Goal: Task Accomplishment & Management: Manage account settings

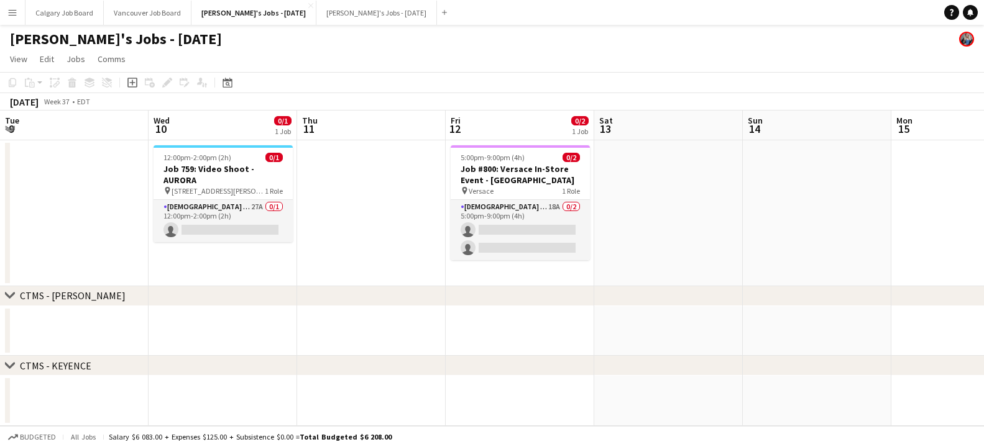
click at [450, 199] on div "[DEMOGRAPHIC_DATA] Servers 18A 0/2 5:00pm-9:00pm (4h) single-neutral-actions si…" at bounding box center [519, 229] width 139 height 61
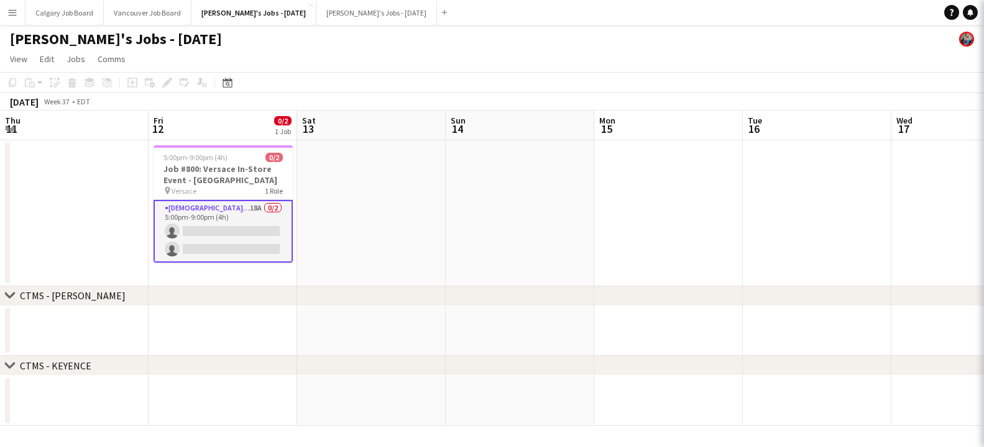
click at [94, 185] on app-date-cell at bounding box center [74, 213] width 148 height 146
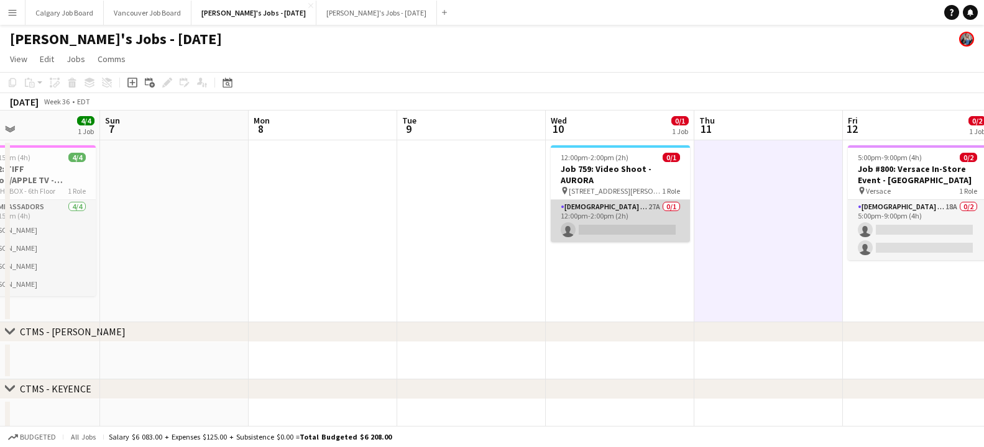
scroll to position [0, 509]
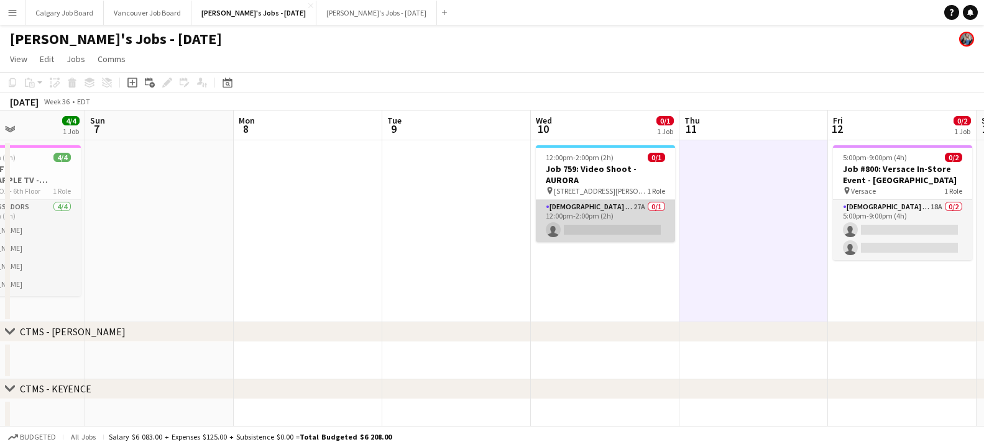
click at [587, 220] on app-card-role "[DEMOGRAPHIC_DATA] Model 27A 0/1 12:00pm-2:00pm (2h) single-neutral-actions" at bounding box center [605, 221] width 139 height 42
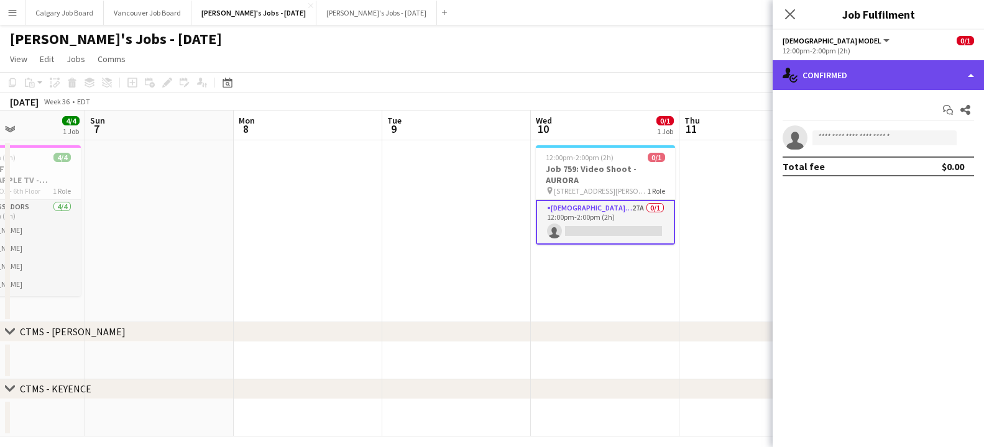
click at [825, 76] on div "single-neutral-actions-check-2 Confirmed" at bounding box center [877, 75] width 211 height 30
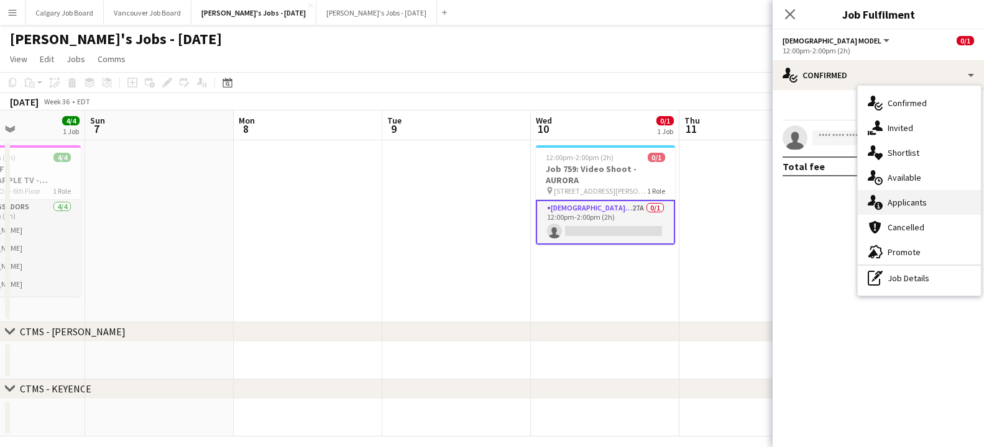
click at [908, 200] on span "Applicants" at bounding box center [906, 202] width 39 height 11
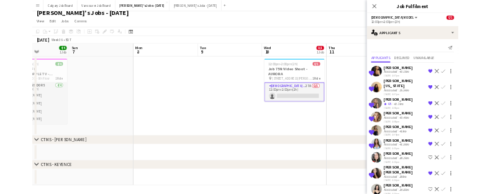
scroll to position [0, 0]
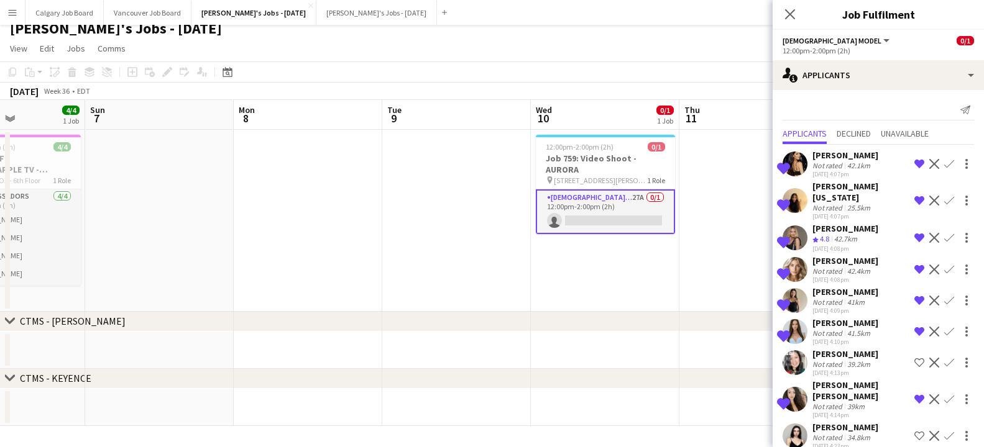
click at [833, 234] on div "42.7km" at bounding box center [845, 239] width 28 height 11
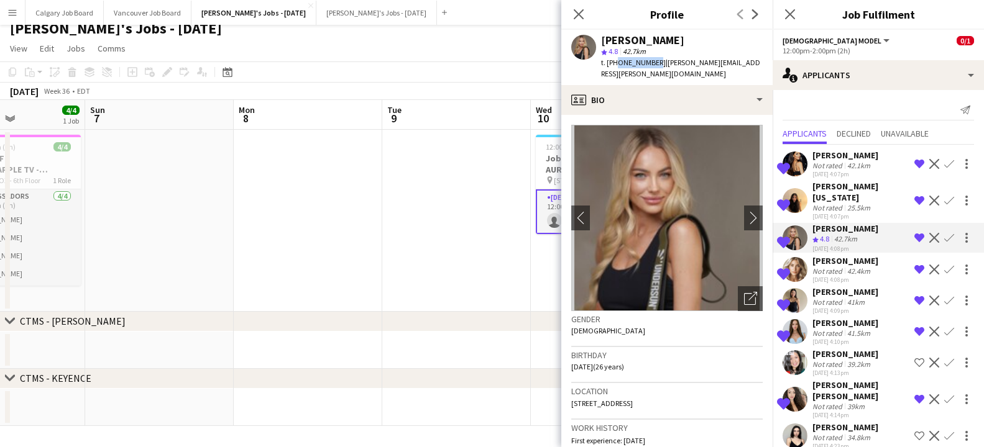
drag, startPoint x: 614, startPoint y: 63, endPoint x: 659, endPoint y: 64, distance: 44.1
click at [651, 63] on span "t. [PHONE_NUMBER]" at bounding box center [633, 62] width 65 height 9
copy span "4168338087"
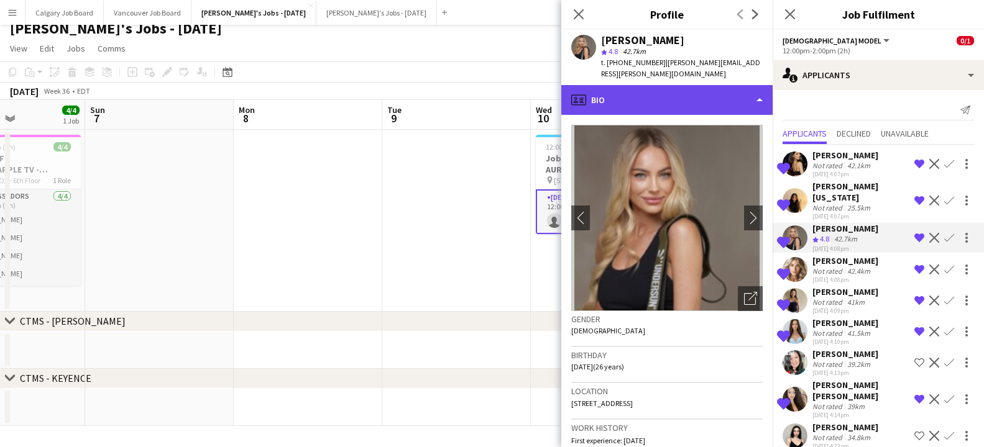
click at [657, 85] on div "profile Bio" at bounding box center [666, 100] width 211 height 30
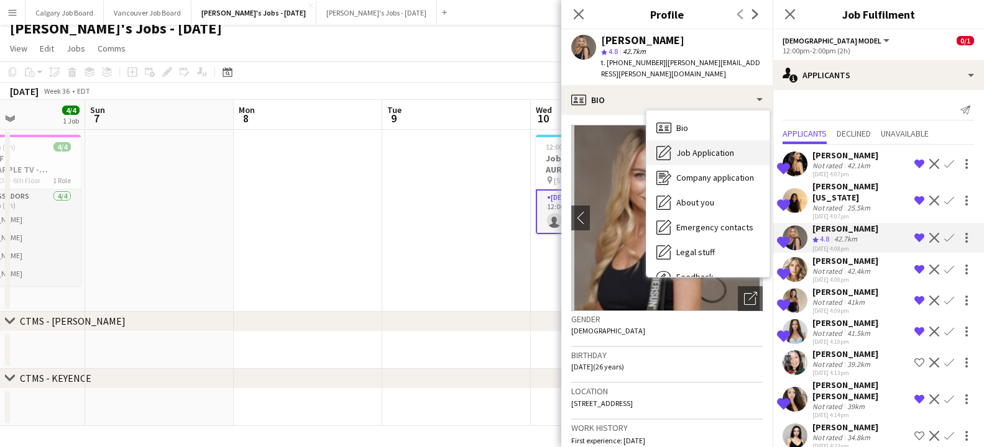
click at [692, 147] on div "Job Application Job Application" at bounding box center [707, 152] width 123 height 25
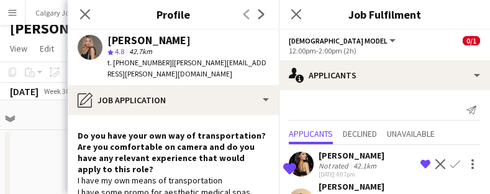
click at [52, 110] on app-board-header-date "Sun 7" at bounding box center [11, 115] width 148 height 30
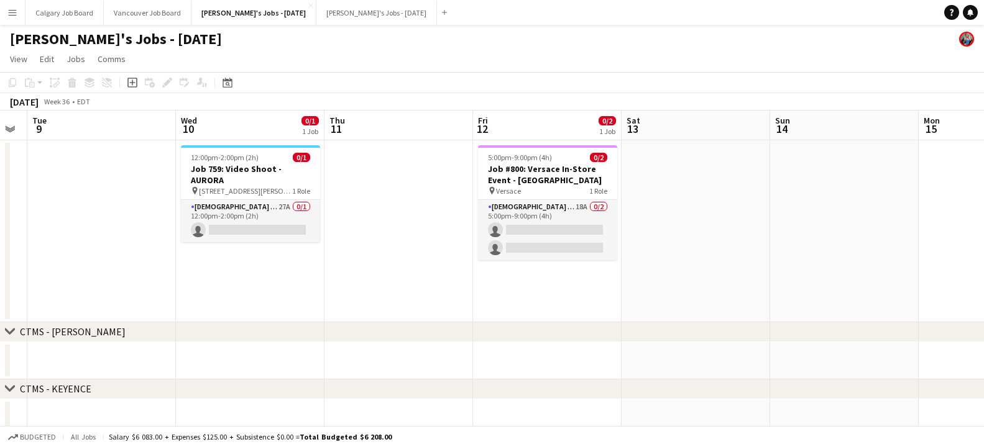
click at [24, 16] on button "Menu" at bounding box center [12, 12] width 25 height 25
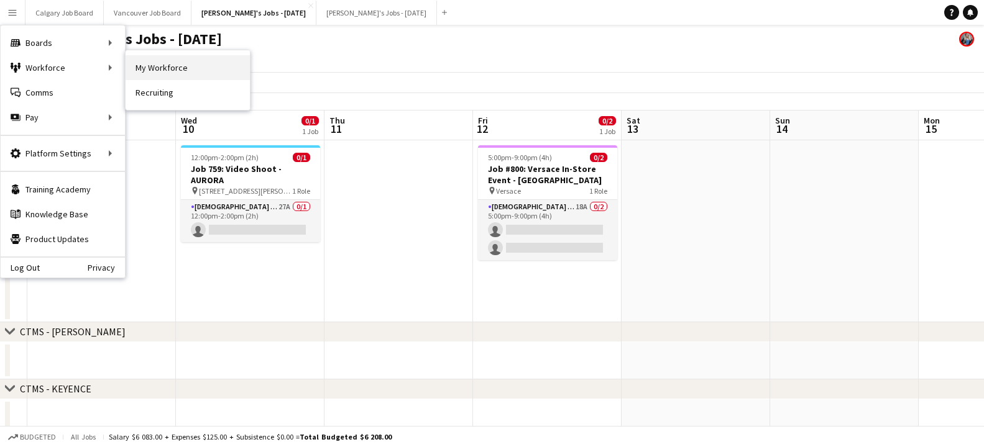
click at [132, 68] on link "My Workforce" at bounding box center [188, 67] width 124 height 25
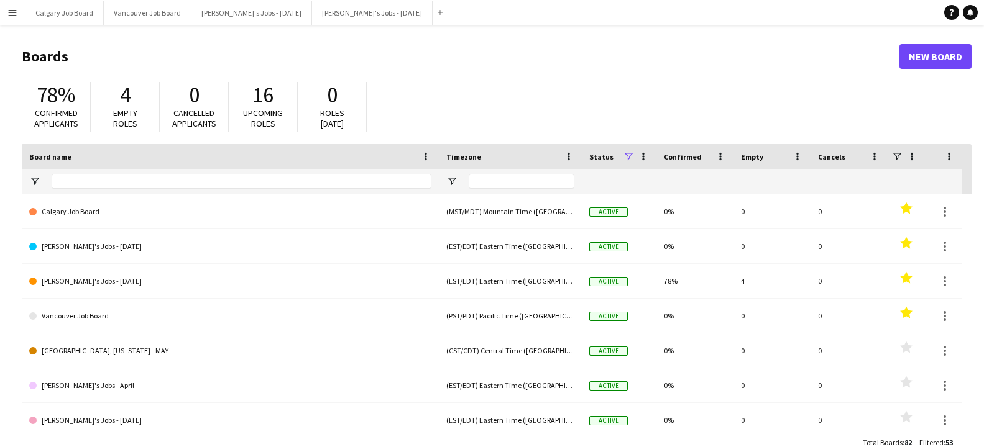
click at [16, 11] on app-icon "Menu" at bounding box center [12, 12] width 10 height 10
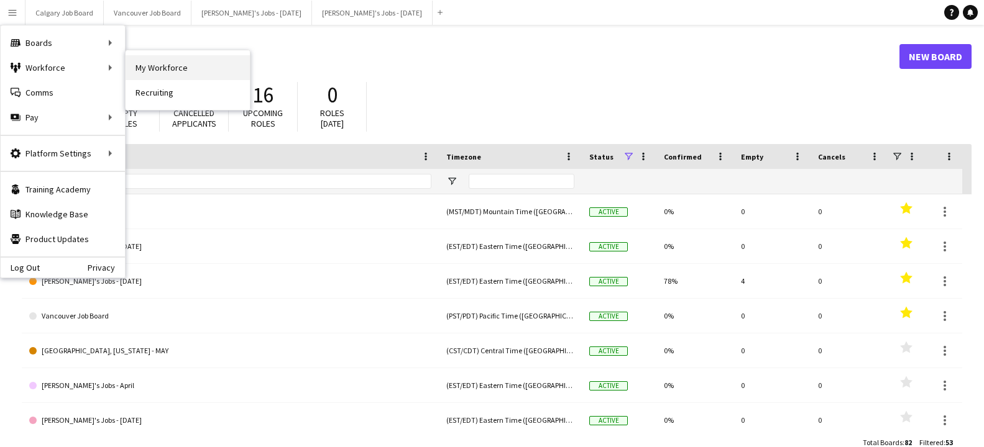
click at [150, 65] on link "My Workforce" at bounding box center [188, 67] width 124 height 25
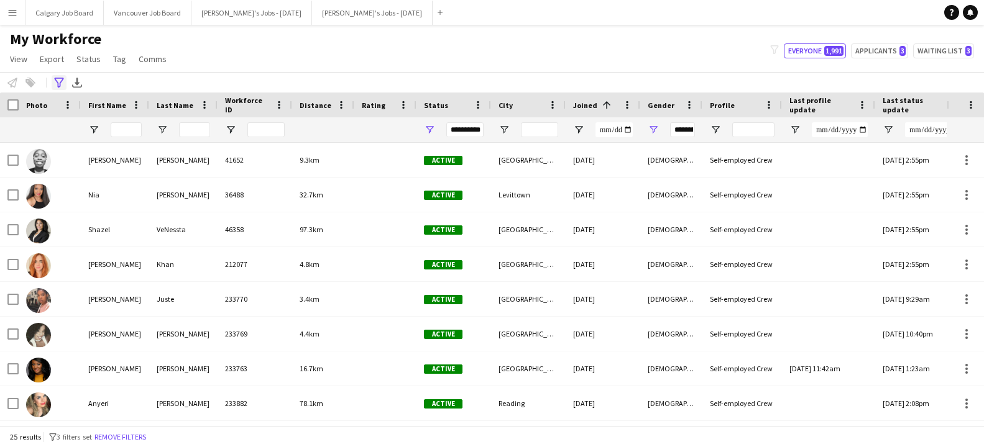
click at [56, 82] on icon "Advanced filters" at bounding box center [59, 83] width 10 height 10
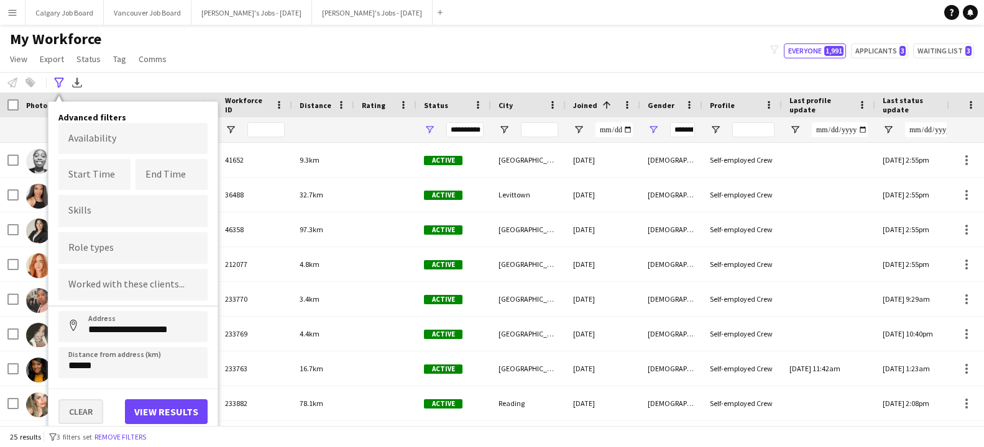
click at [89, 415] on button "Clear" at bounding box center [80, 411] width 45 height 25
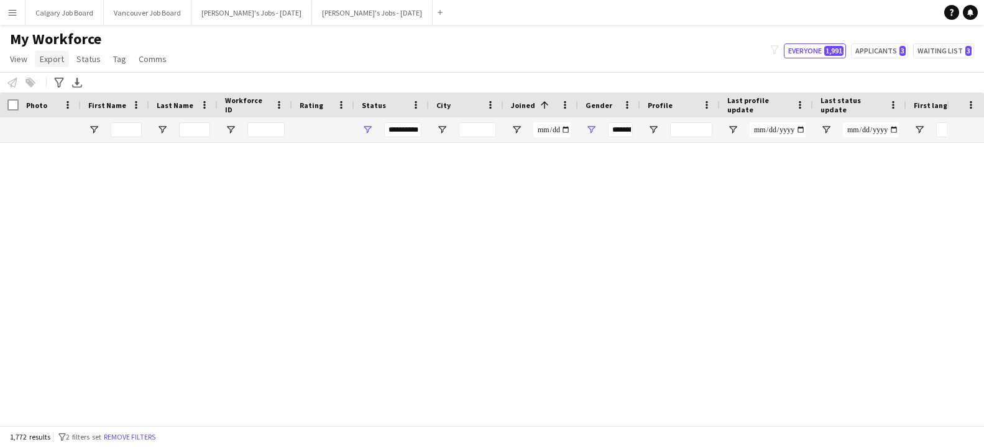
type input "**********"
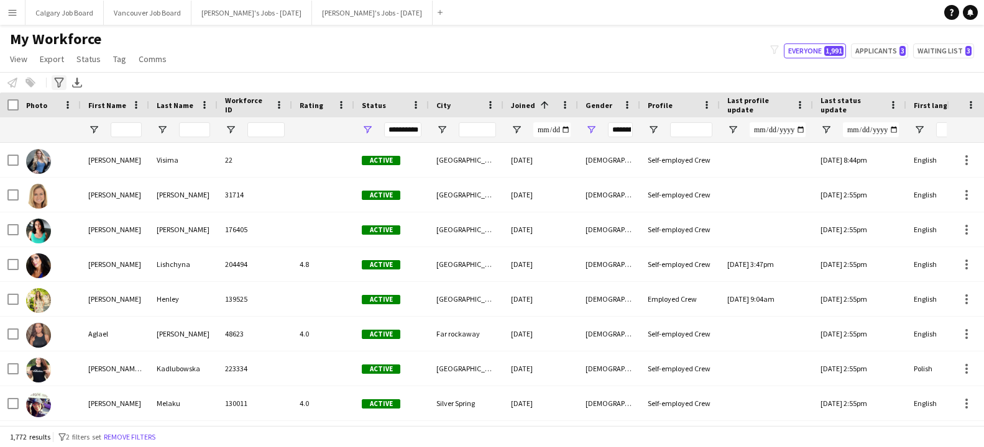
click at [57, 81] on icon "Advanced filters" at bounding box center [59, 83] width 10 height 10
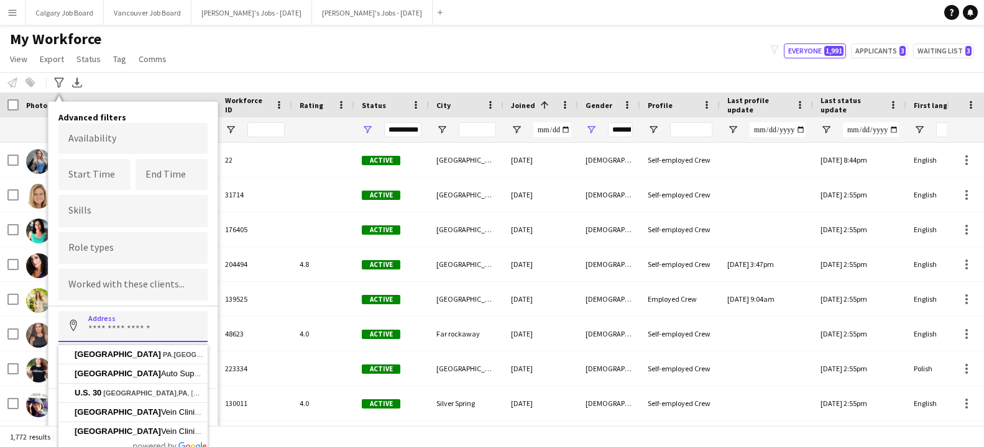
paste input "**********"
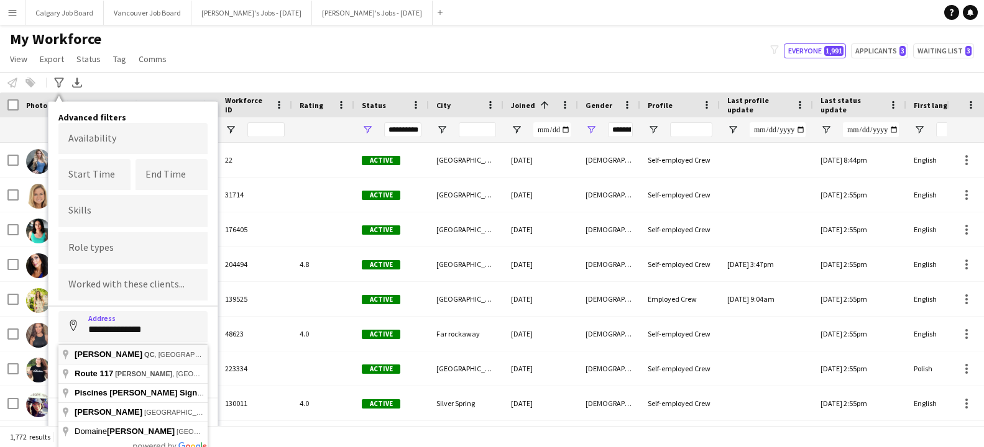
type input "**********"
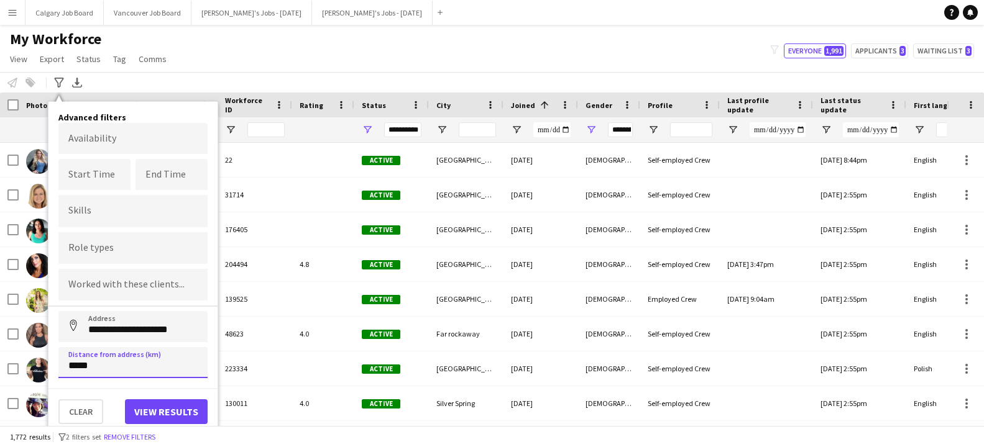
type input "****"
type input "*****"
click at [181, 410] on button "View results" at bounding box center [166, 411] width 83 height 25
type input "**********"
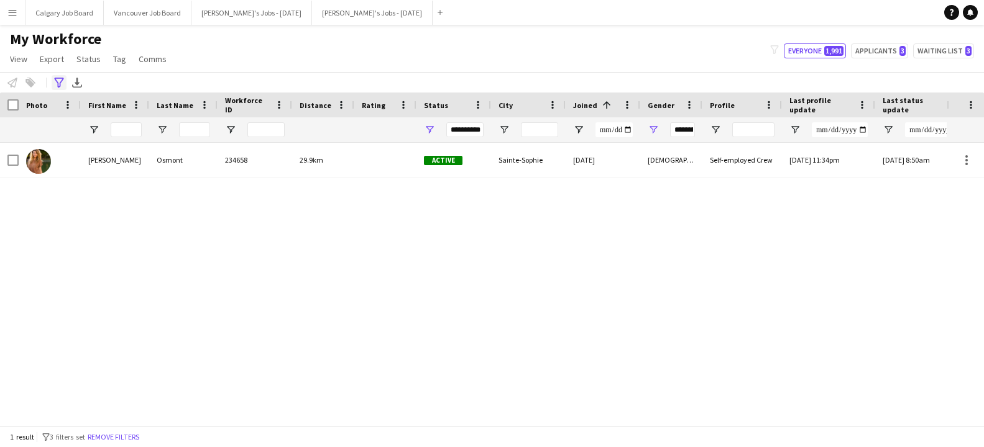
click at [60, 83] on icon at bounding box center [58, 83] width 9 height 10
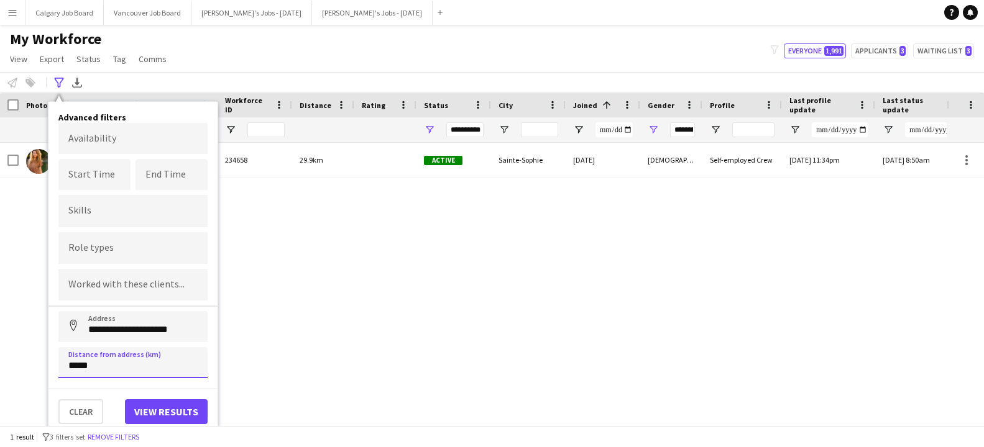
click at [74, 366] on input "*****" at bounding box center [132, 362] width 149 height 31
click at [162, 414] on button "View results" at bounding box center [166, 411] width 83 height 25
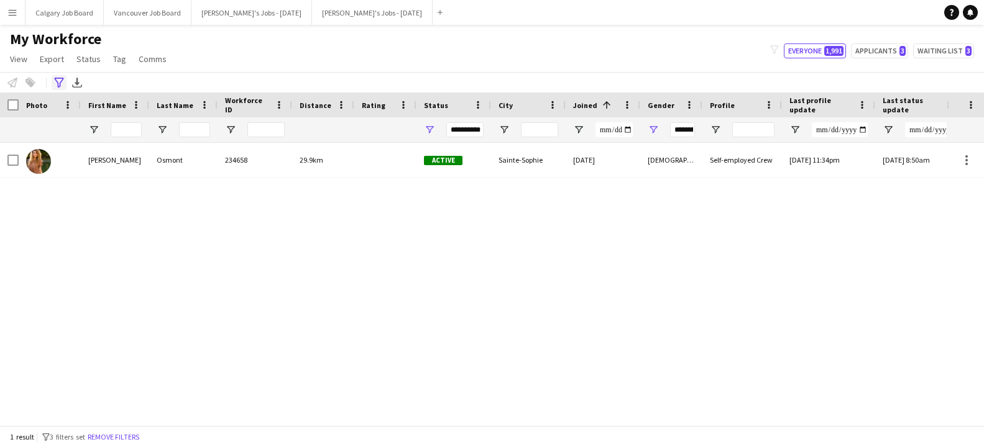
click at [53, 82] on div "Advanced filters" at bounding box center [59, 82] width 15 height 15
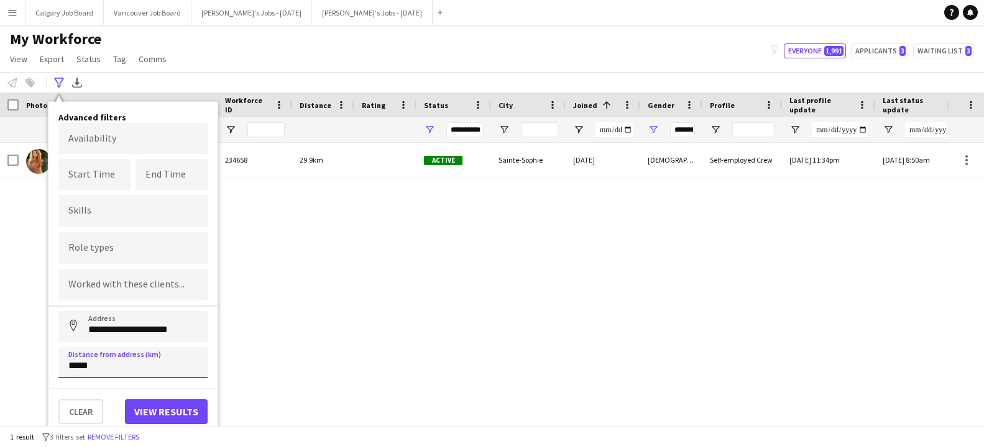
drag, startPoint x: 78, startPoint y: 369, endPoint x: 55, endPoint y: 367, distance: 22.5
click at [55, 367] on div "**********" at bounding box center [132, 268] width 169 height 332
click at [145, 407] on button "View results" at bounding box center [166, 411] width 83 height 25
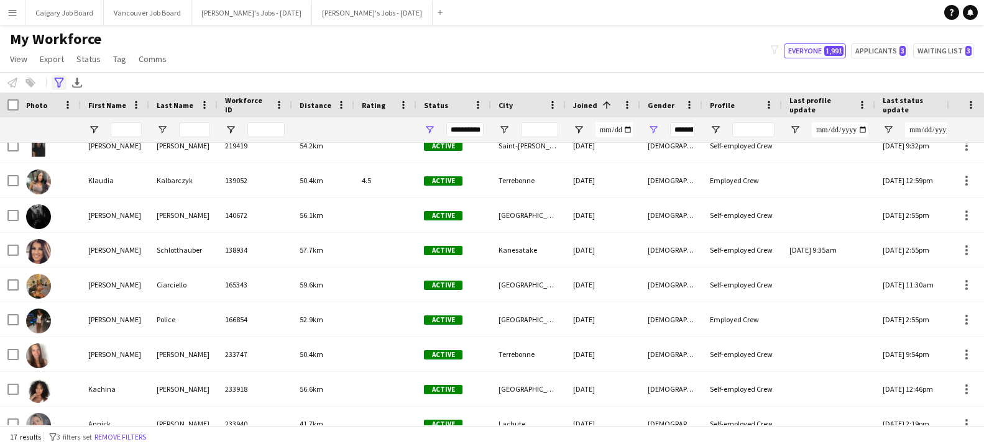
click at [60, 80] on icon "Advanced filters" at bounding box center [59, 83] width 10 height 10
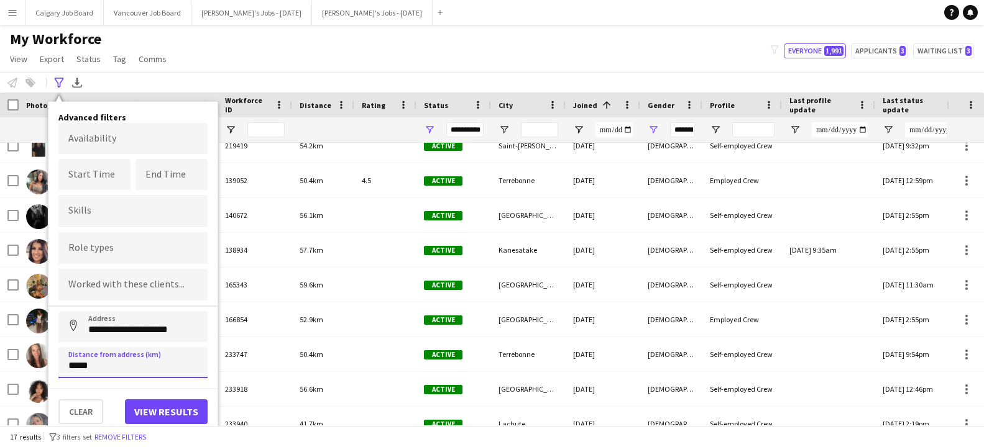
drag, startPoint x: 76, startPoint y: 364, endPoint x: 65, endPoint y: 364, distance: 11.8
click at [65, 364] on input "*****" at bounding box center [132, 362] width 149 height 31
type input "*****"
click at [136, 417] on button "View results" at bounding box center [166, 411] width 83 height 25
type input "**********"
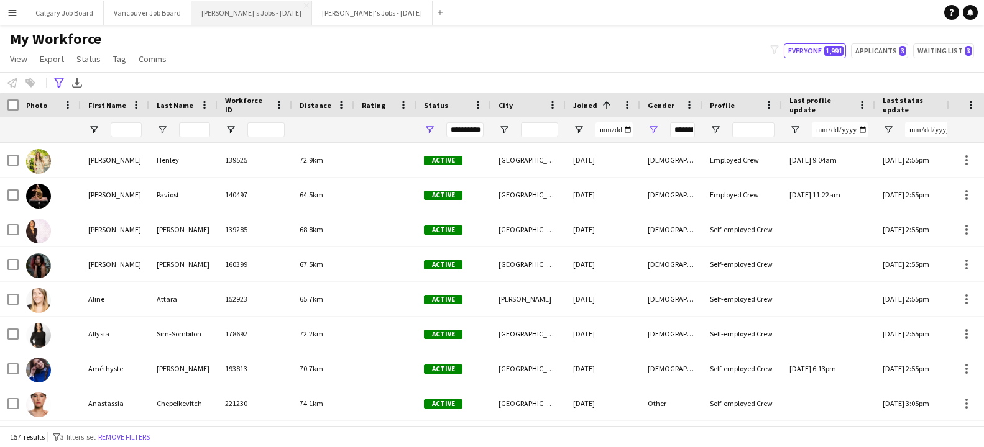
click at [282, 19] on button "Kirsten's Jobs - September 2025 Close" at bounding box center [251, 13] width 121 height 24
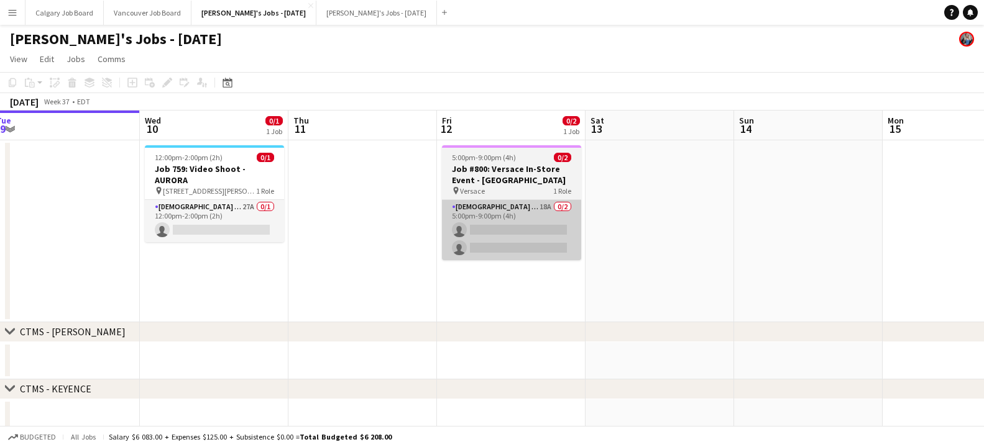
scroll to position [0, 298]
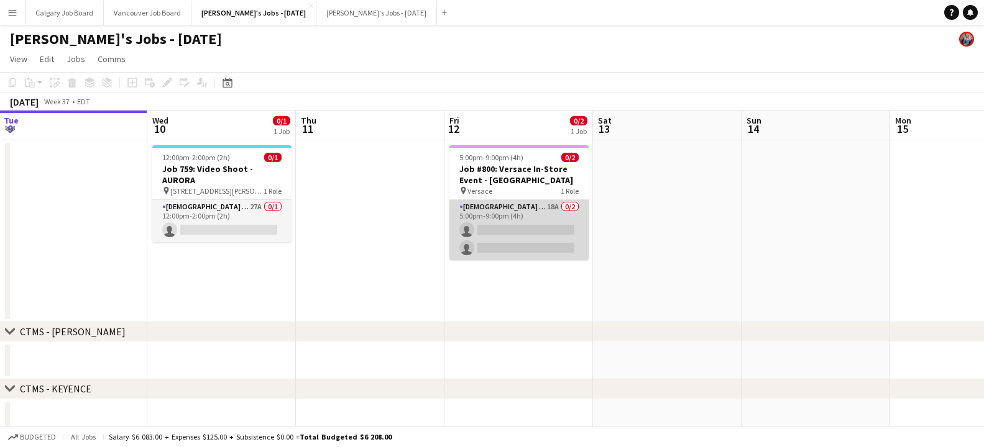
click at [540, 238] on app-card-role "[DEMOGRAPHIC_DATA] Servers 18A 0/2 5:00pm-9:00pm (4h) single-neutral-actions si…" at bounding box center [518, 230] width 139 height 60
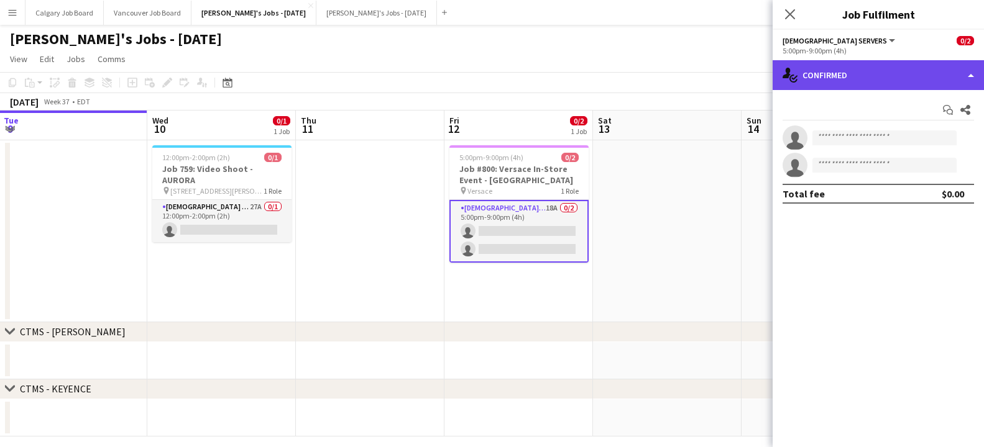
click at [901, 76] on div "single-neutral-actions-check-2 Confirmed" at bounding box center [877, 75] width 211 height 30
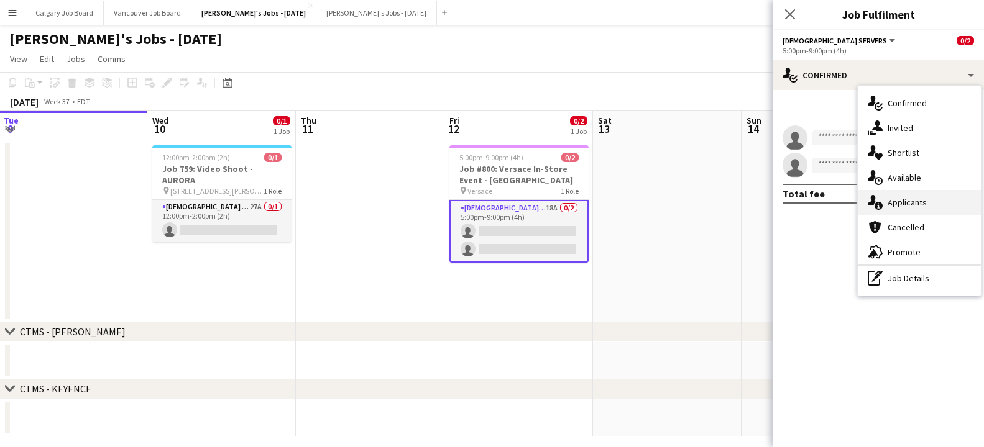
click at [926, 202] on div "single-neutral-actions-information Applicants" at bounding box center [918, 202] width 123 height 25
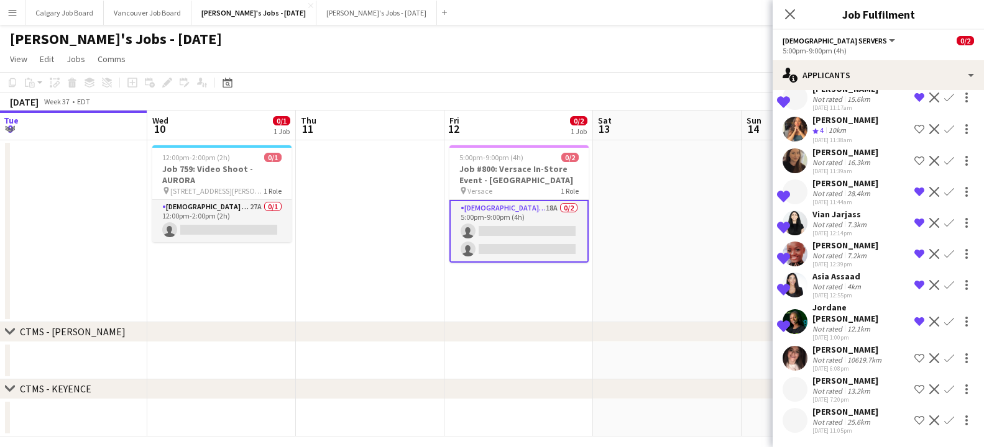
scroll to position [284, 0]
click at [867, 354] on div "julie Artin" at bounding box center [847, 349] width 71 height 11
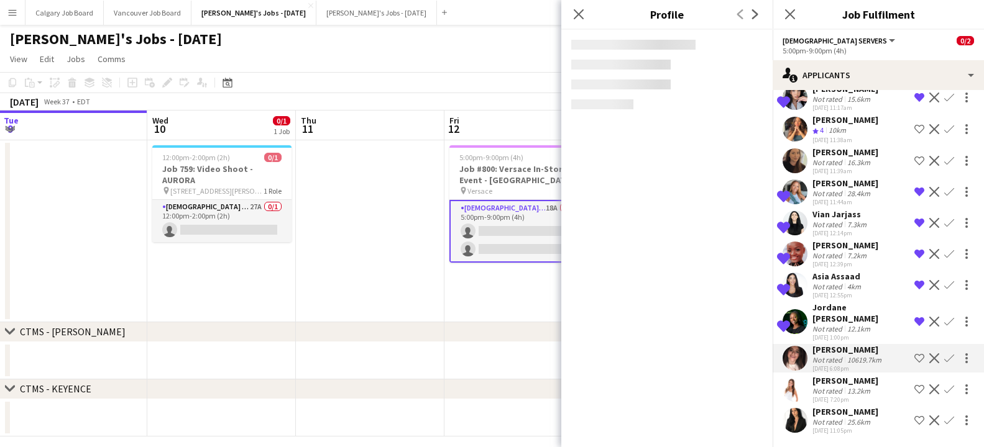
click at [855, 388] on div "13.2km" at bounding box center [858, 390] width 28 height 9
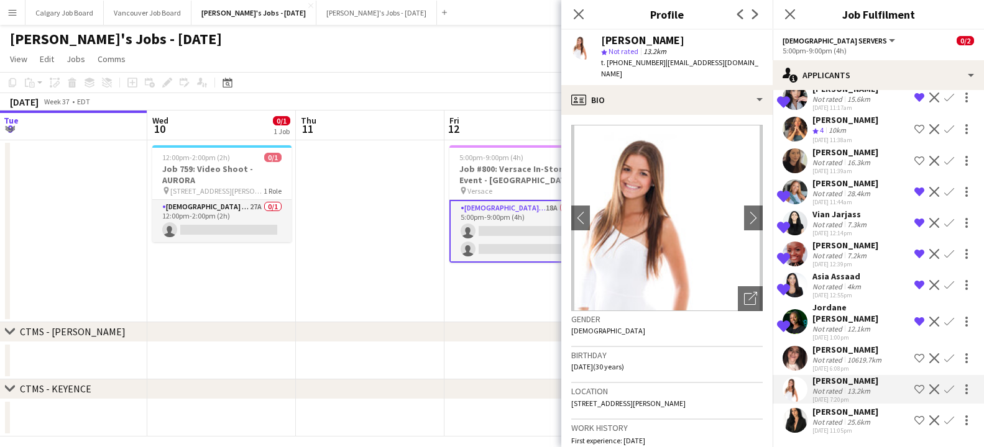
click at [816, 411] on div "Marie-Christine Allard" at bounding box center [845, 411] width 66 height 11
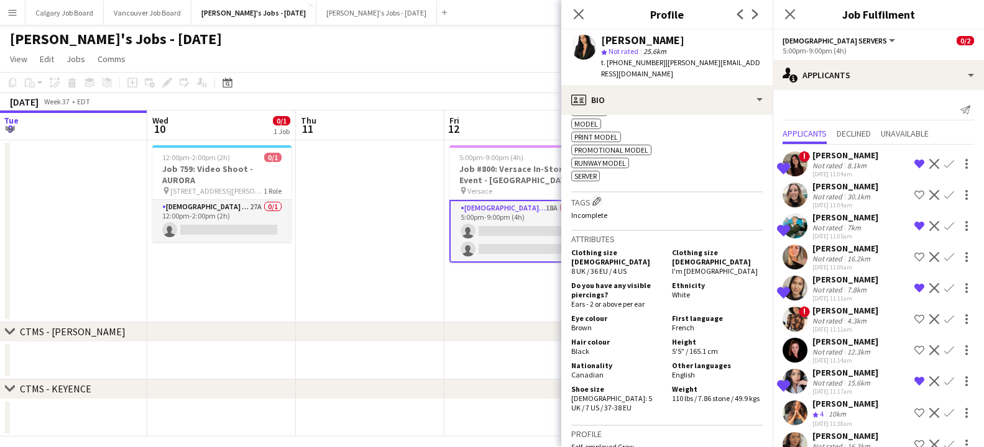
scroll to position [0, 0]
click at [462, 340] on div "chevron-right CTMS - MITCHAM" at bounding box center [492, 332] width 984 height 20
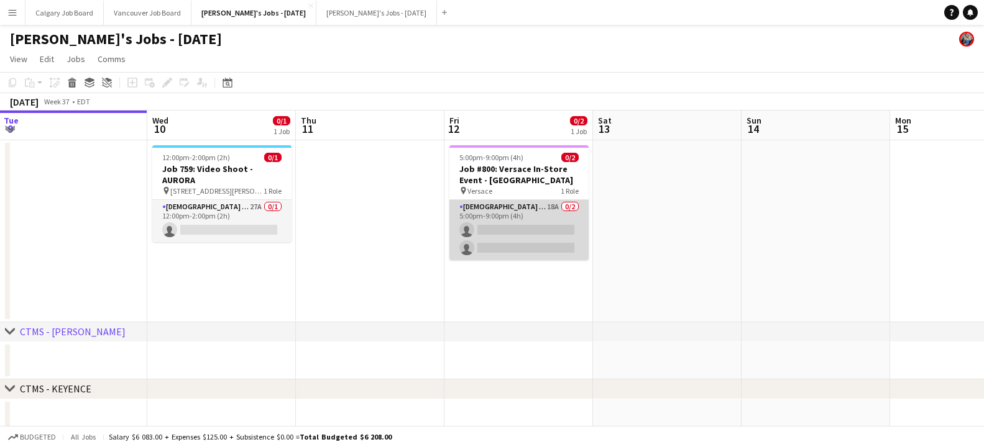
click at [541, 240] on app-card-role "[DEMOGRAPHIC_DATA] Servers 18A 0/2 5:00pm-9:00pm (4h) single-neutral-actions si…" at bounding box center [518, 230] width 139 height 60
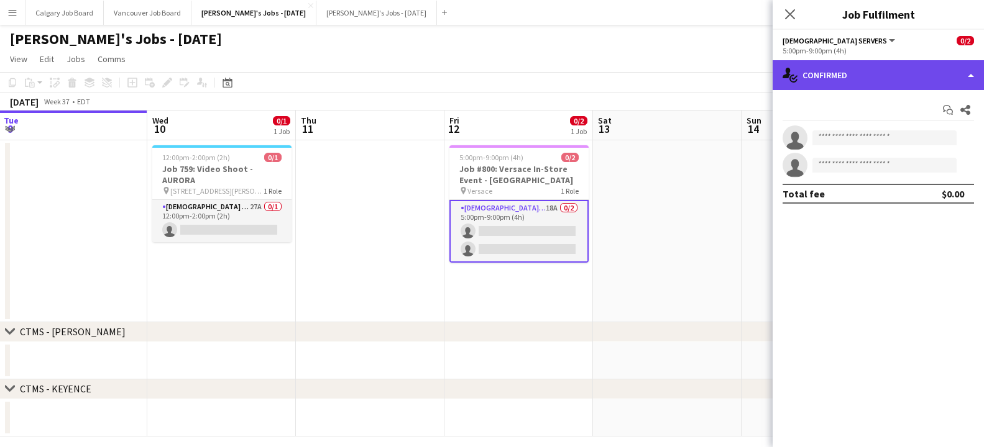
click at [856, 83] on div "single-neutral-actions-check-2 Confirmed" at bounding box center [877, 75] width 211 height 30
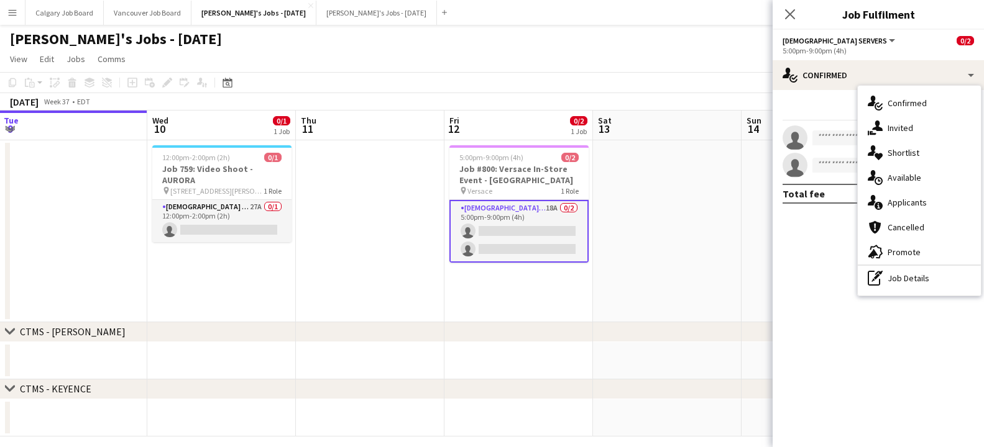
drag, startPoint x: 898, startPoint y: 148, endPoint x: 934, endPoint y: 124, distance: 42.6
click at [899, 148] on span "Shortlist" at bounding box center [903, 152] width 32 height 11
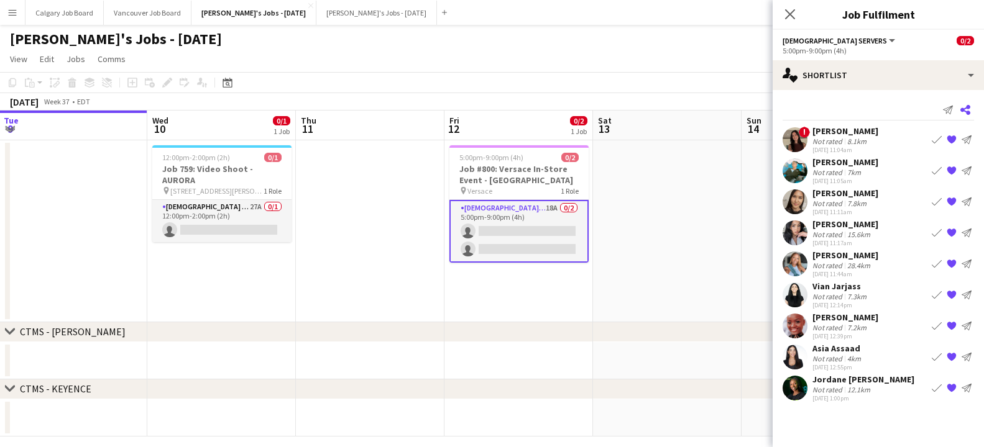
click at [964, 108] on icon "Share" at bounding box center [965, 110] width 10 height 10
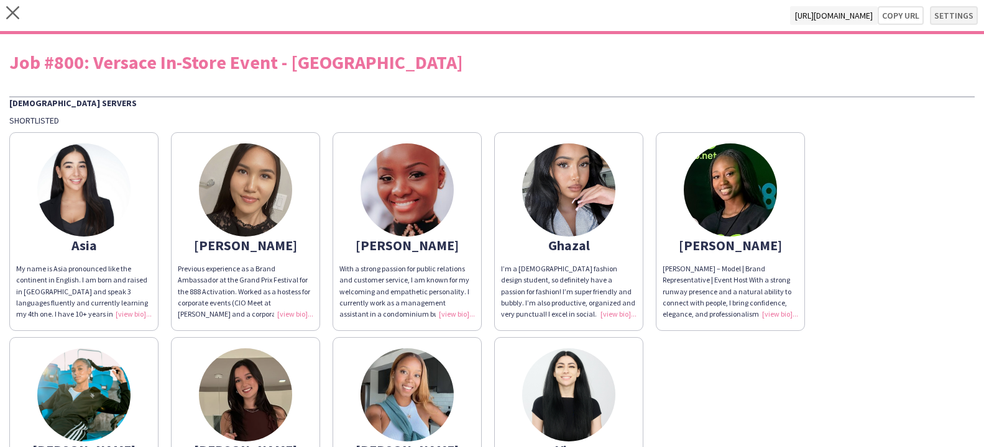
click at [957, 16] on button "Settings" at bounding box center [953, 15] width 48 height 19
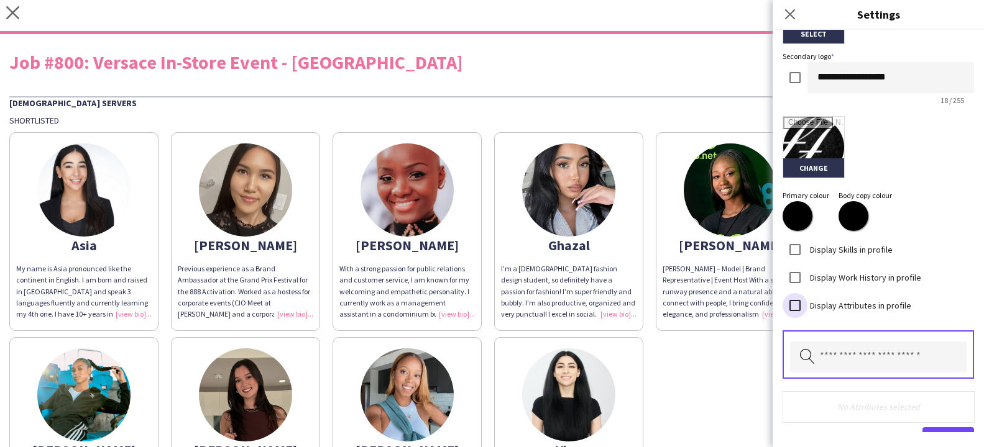
scroll to position [358, 0]
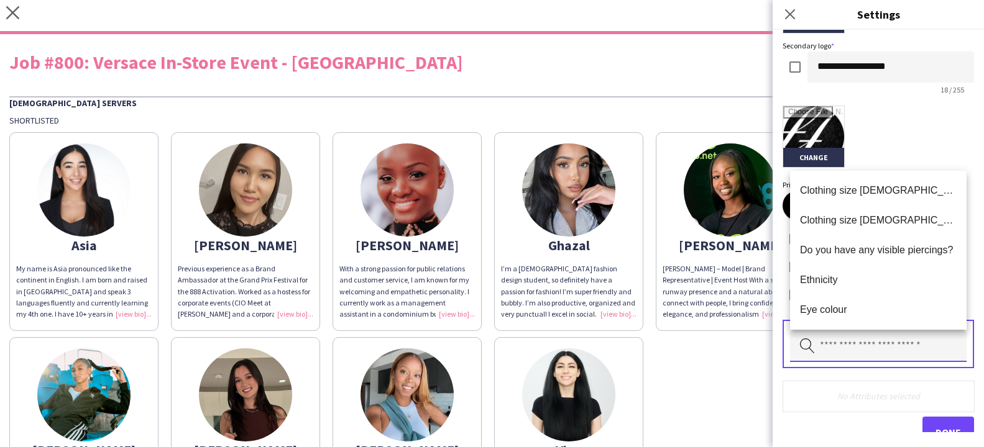
click at [857, 345] on input "text" at bounding box center [878, 346] width 176 height 31
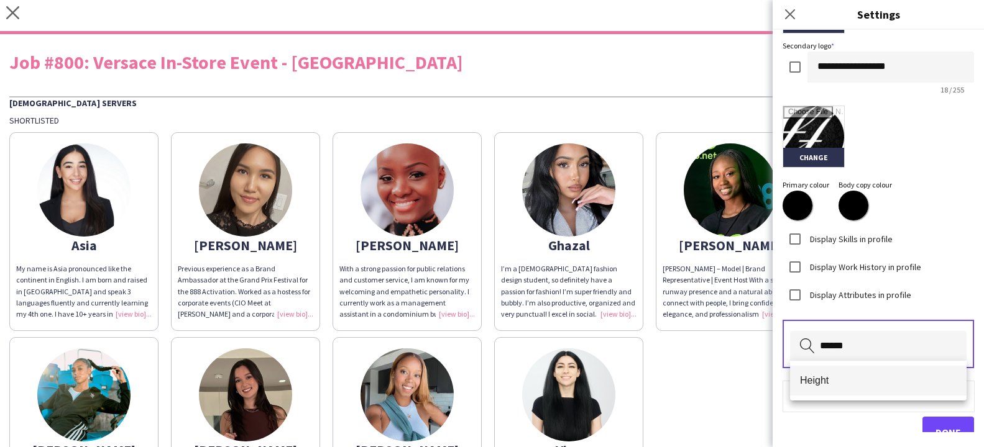
type input "******"
click at [847, 380] on span "Height" at bounding box center [878, 381] width 157 height 12
type input "******"
click at [846, 383] on span "Weight" at bounding box center [878, 381] width 157 height 12
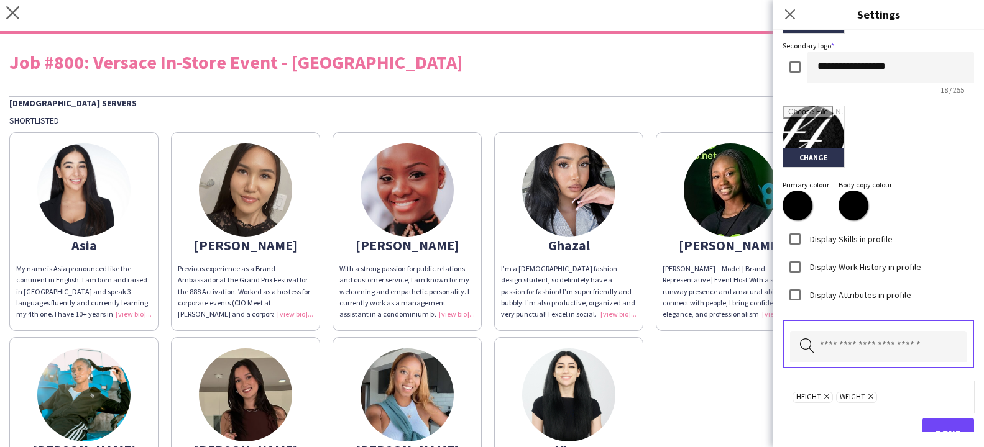
click at [931, 422] on button "Done" at bounding box center [948, 433] width 52 height 31
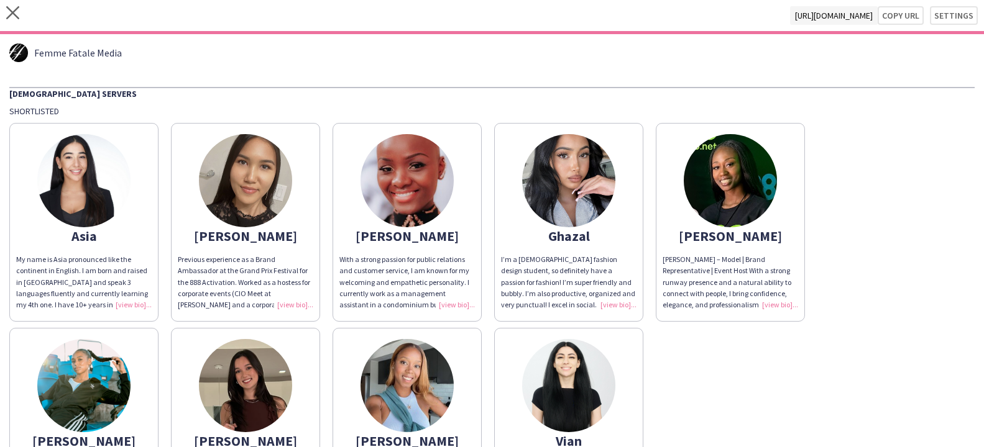
drag, startPoint x: 786, startPoint y: 391, endPoint x: 702, endPoint y: 412, distance: 86.5
click at [785, 391] on div "Asia My name is Asia pronounced like the continent in English. I am born and ra…" at bounding box center [491, 322] width 965 height 410
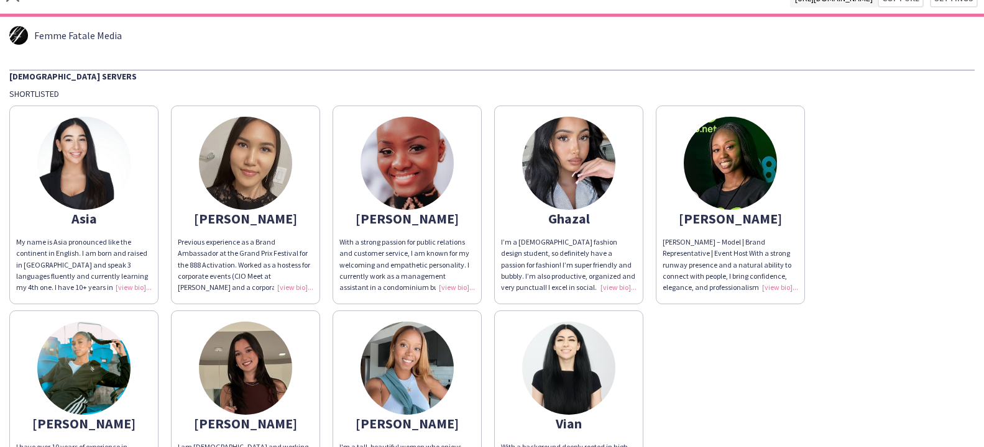
scroll to position [21, 0]
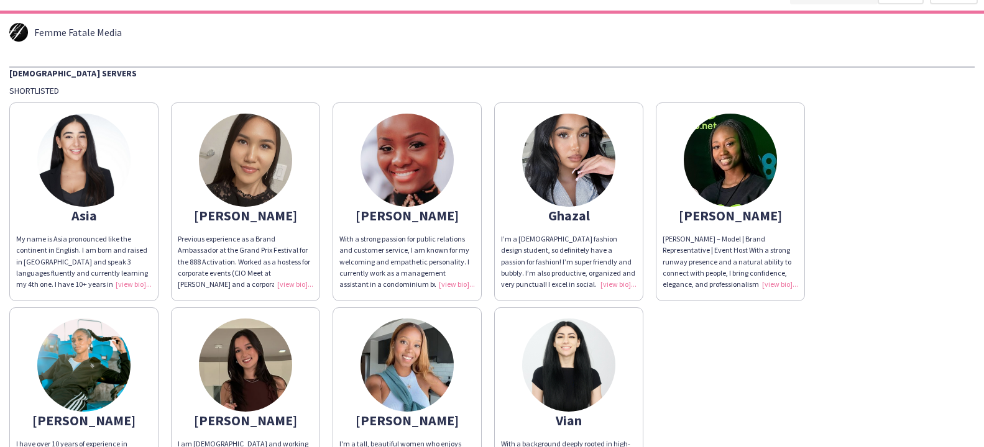
click at [138, 286] on div "My name is Asia pronounced like the continent in English. I am born and raised …" at bounding box center [83, 262] width 135 height 57
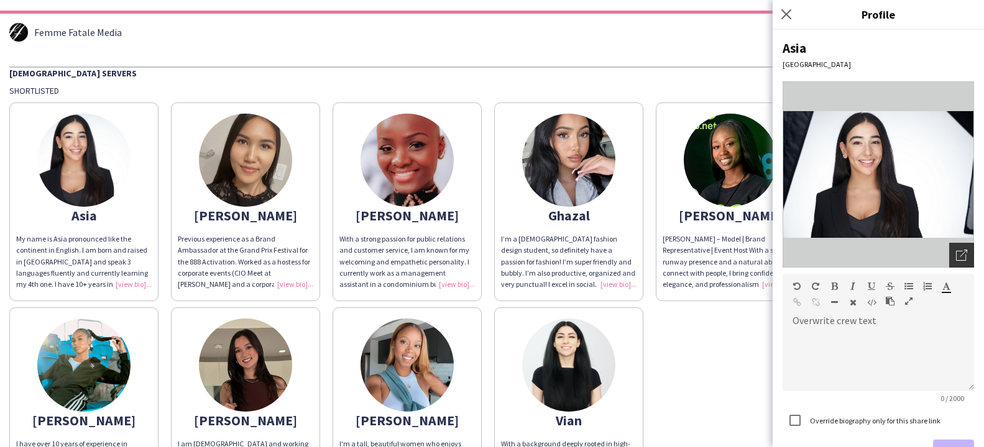
click at [959, 255] on icon "Open photos pop-in" at bounding box center [961, 255] width 11 height 11
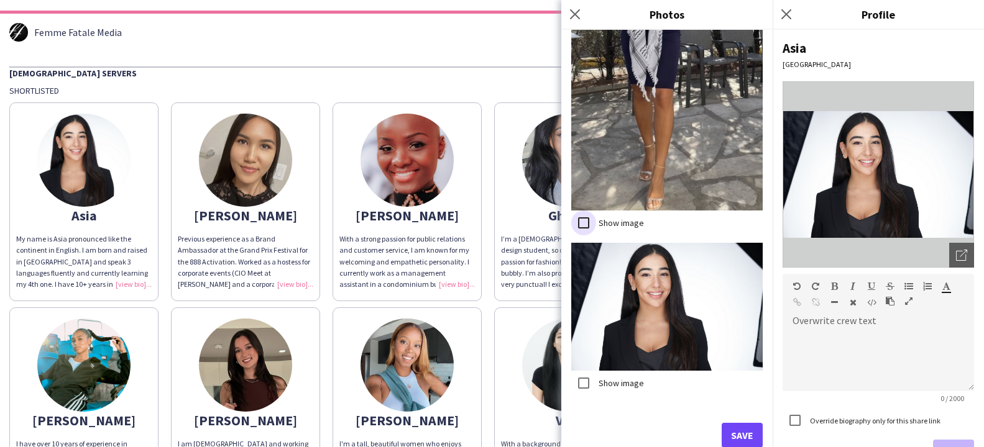
scroll to position [0, 0]
drag, startPoint x: 751, startPoint y: 432, endPoint x: 790, endPoint y: 404, distance: 48.5
click at [751, 432] on button "Save" at bounding box center [741, 435] width 41 height 25
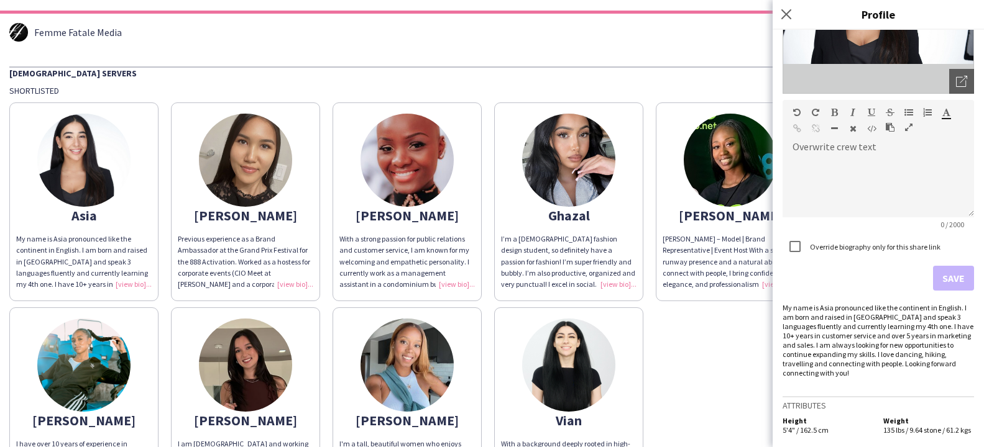
click at [282, 269] on div "Previous experience as a Brand Ambassador at the Grand Prix Festival for the 88…" at bounding box center [245, 262] width 135 height 57
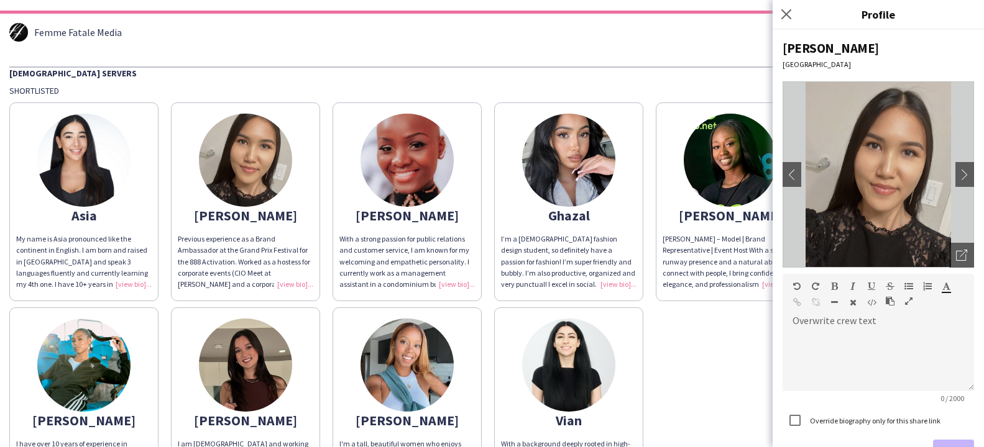
click at [948, 258] on img at bounding box center [877, 174] width 191 height 186
click at [957, 256] on icon "Open photos pop-in" at bounding box center [961, 255] width 11 height 11
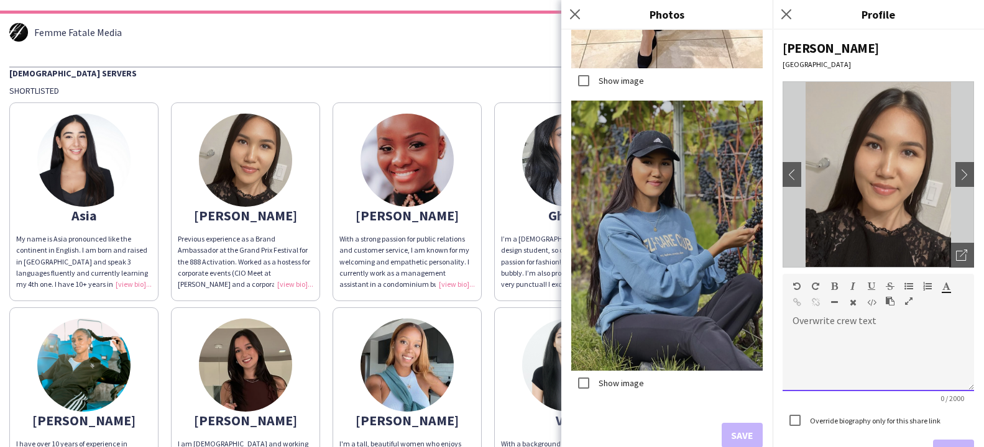
click at [821, 326] on div at bounding box center [877, 356] width 191 height 71
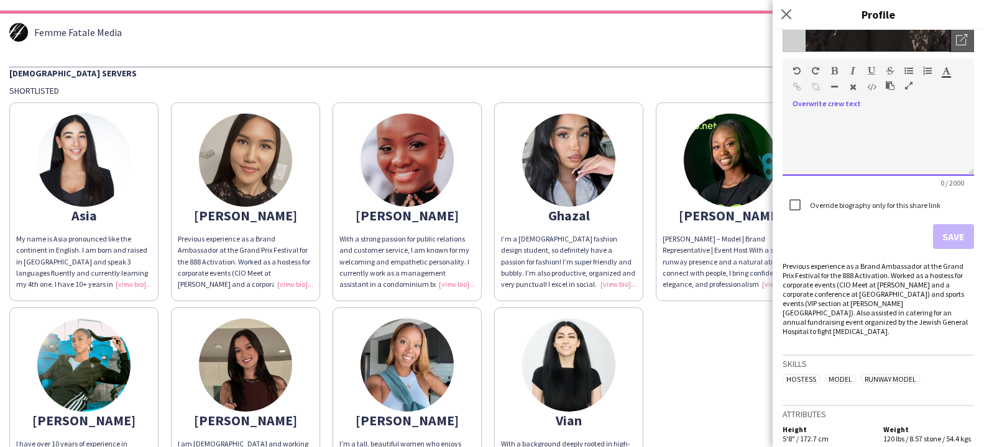
scroll to position [215, 0]
click at [458, 271] on div "With a strong passion for public relations and customer service, I am known for…" at bounding box center [406, 262] width 135 height 57
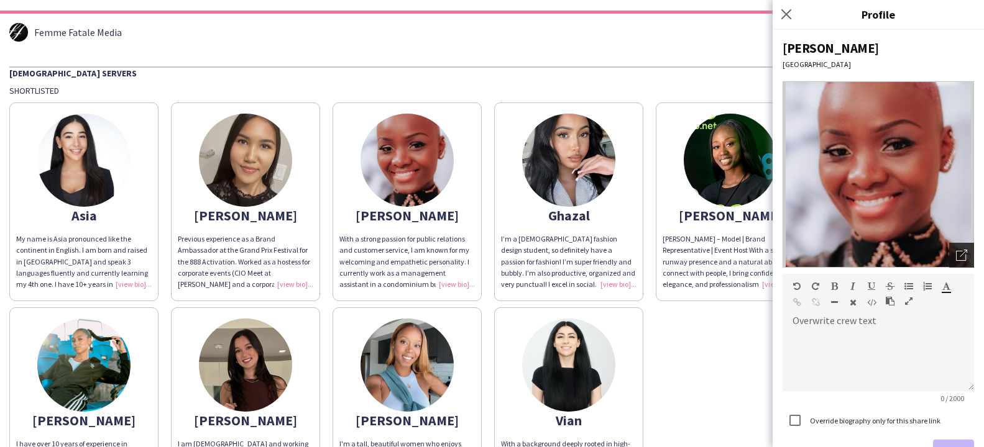
click at [955, 260] on div "Open photos pop-in" at bounding box center [961, 255] width 25 height 25
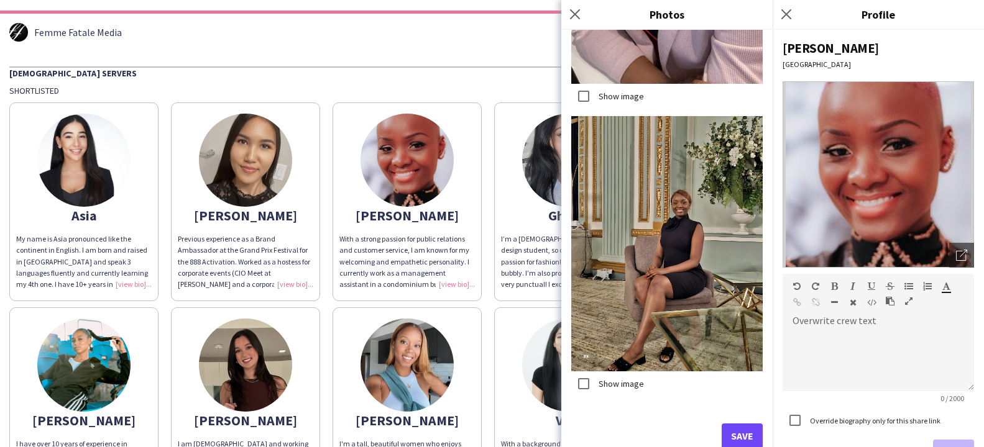
scroll to position [0, 0]
click at [736, 439] on button "Save" at bounding box center [741, 436] width 41 height 25
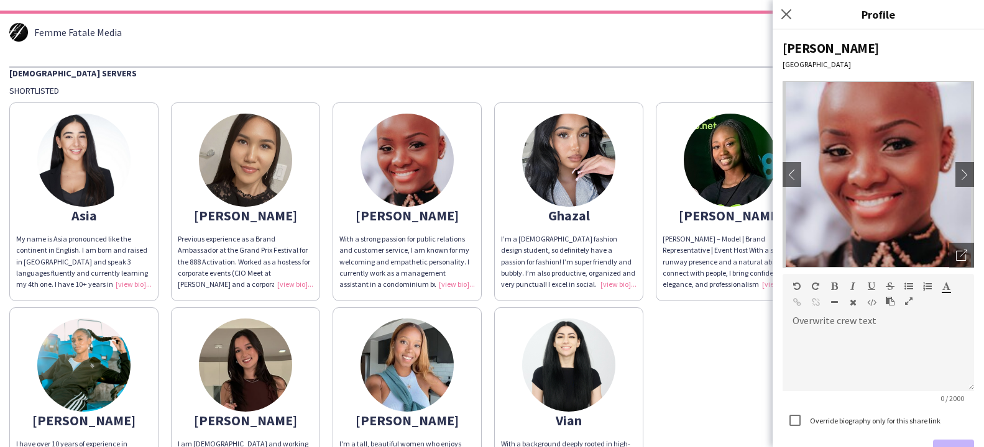
click at [605, 274] on div "I’m a 22 year old fashion design student, so definitely have a passion for fash…" at bounding box center [568, 262] width 135 height 57
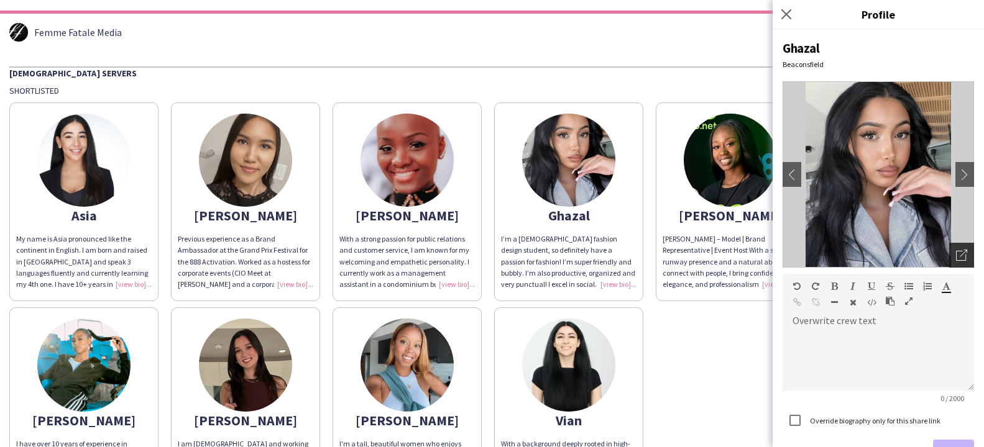
click at [952, 257] on div "Open photos pop-in" at bounding box center [961, 255] width 25 height 25
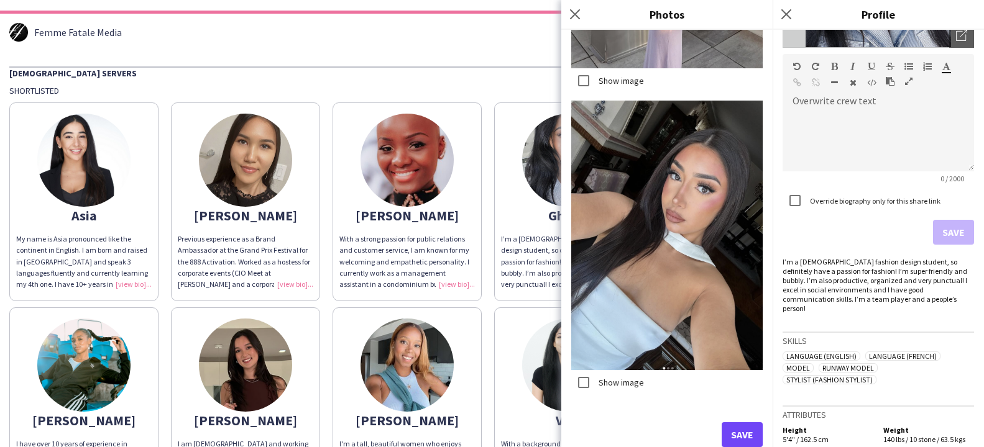
scroll to position [3108, 0]
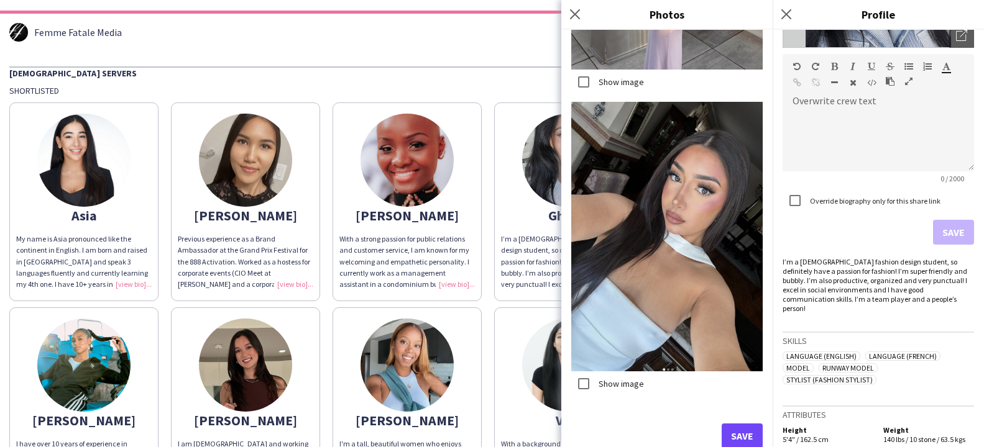
click at [735, 428] on button "Save" at bounding box center [741, 436] width 41 height 25
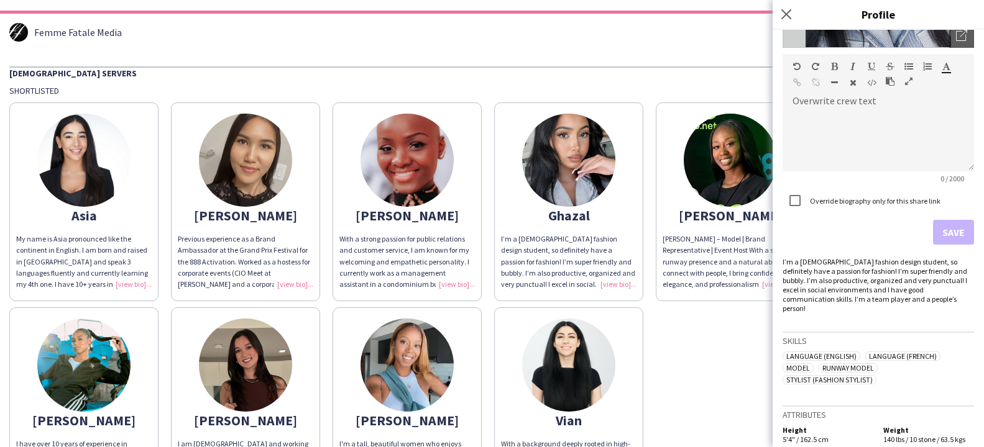
scroll to position [0, 0]
click at [752, 276] on div "Jordane Denis – Model | Brand Representative | Event Host With a strong runway …" at bounding box center [729, 262] width 135 height 57
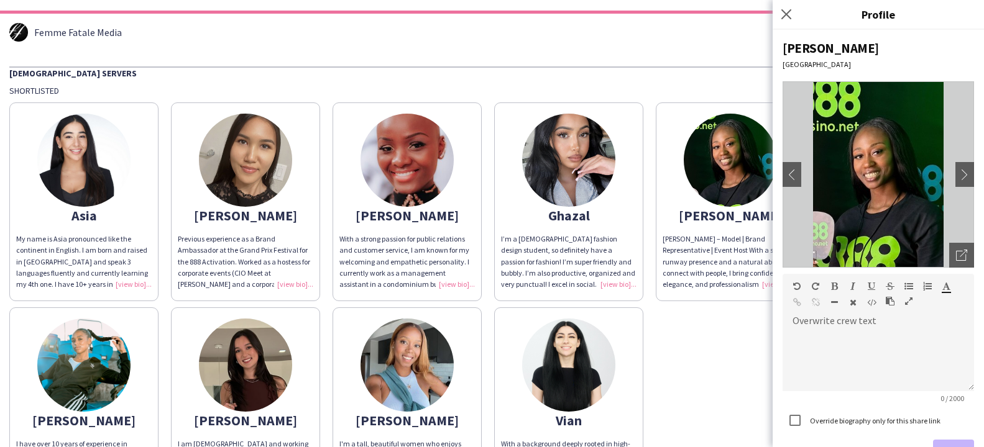
drag, startPoint x: 956, startPoint y: 260, endPoint x: 942, endPoint y: 258, distance: 14.3
click at [956, 260] on icon "Open photos pop-in" at bounding box center [961, 255] width 11 height 11
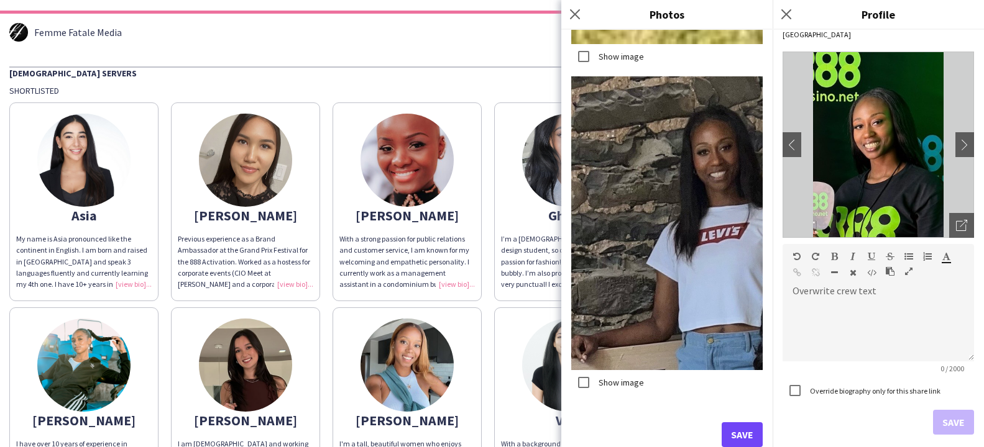
scroll to position [5187, 0]
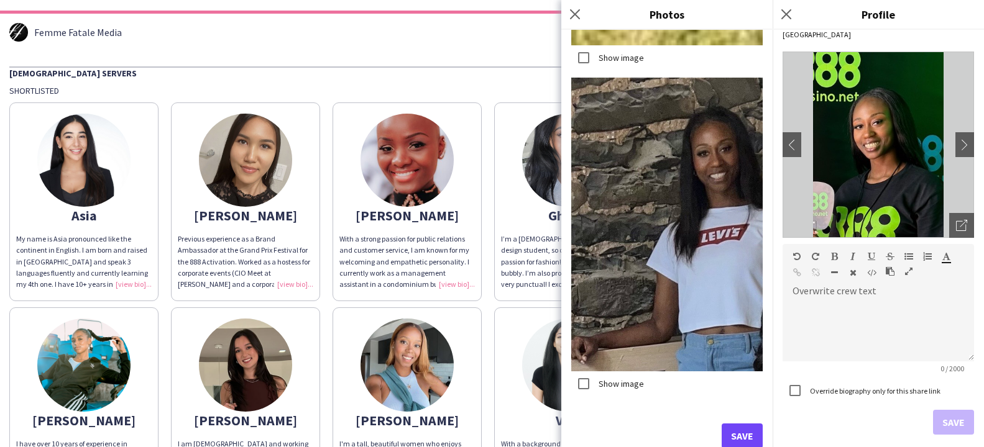
click at [742, 432] on button "Save" at bounding box center [741, 436] width 41 height 25
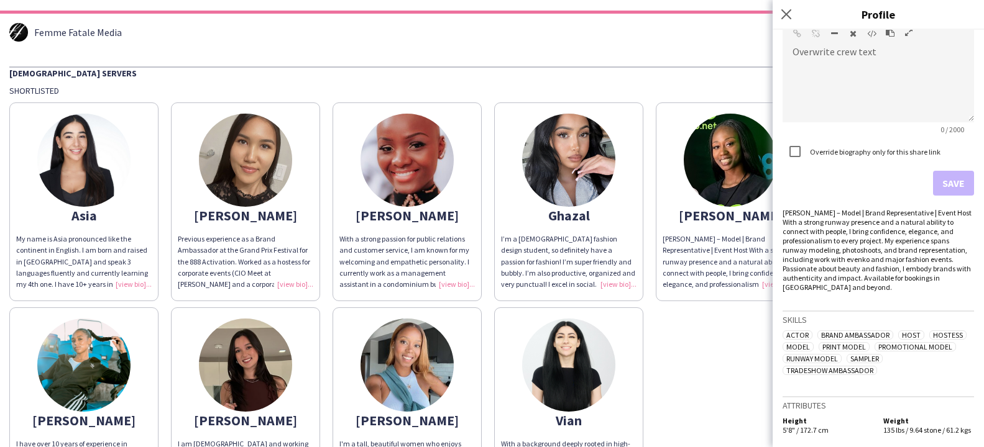
scroll to position [45, 0]
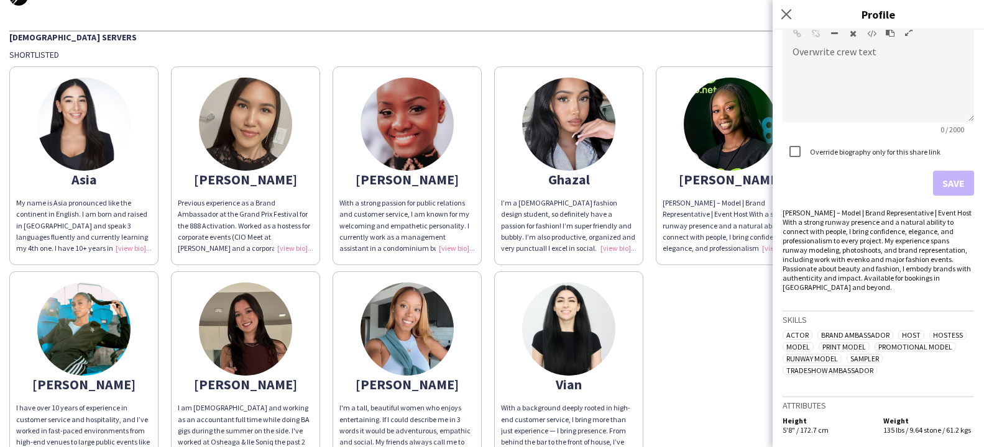
click at [722, 349] on div "Asia My name is Asia pronounced like the continent in English. I am born and ra…" at bounding box center [491, 265] width 965 height 410
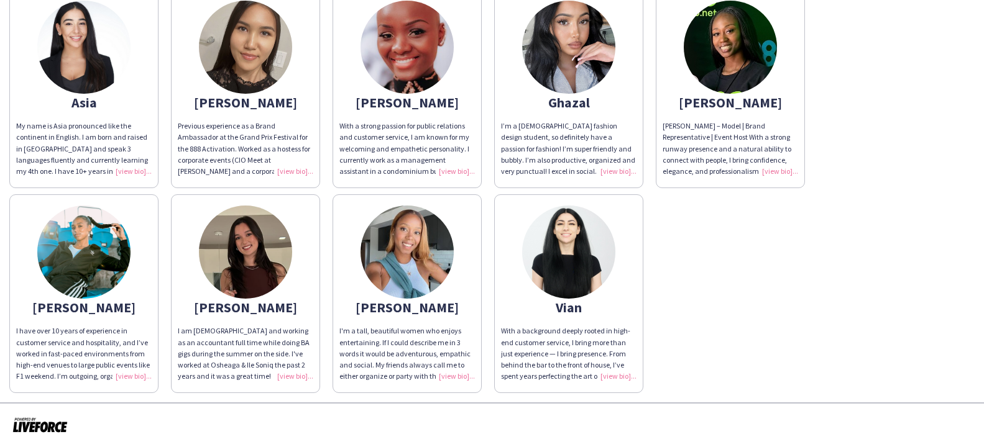
drag, startPoint x: 137, startPoint y: 375, endPoint x: 354, endPoint y: 360, distance: 216.7
click at [138, 375] on div "I have over 10 years of experience in customer service and hospitality, and I’v…" at bounding box center [83, 354] width 135 height 57
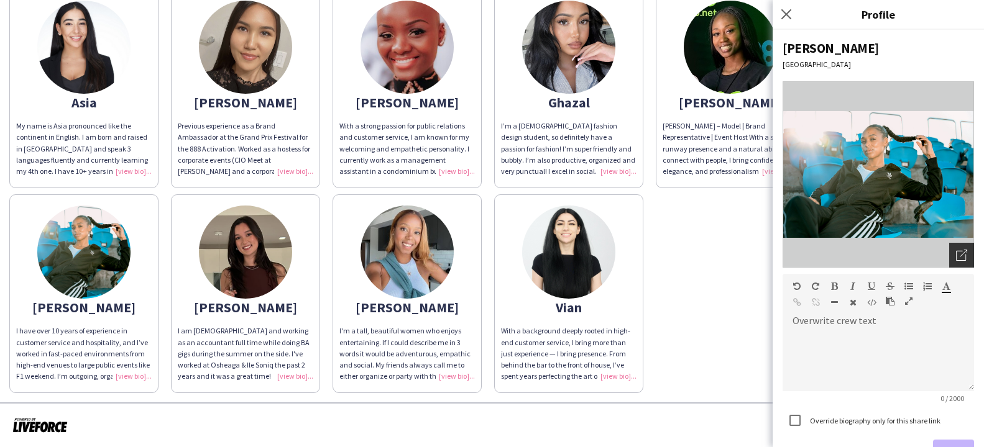
click at [955, 258] on div "Open photos pop-in" at bounding box center [961, 255] width 25 height 25
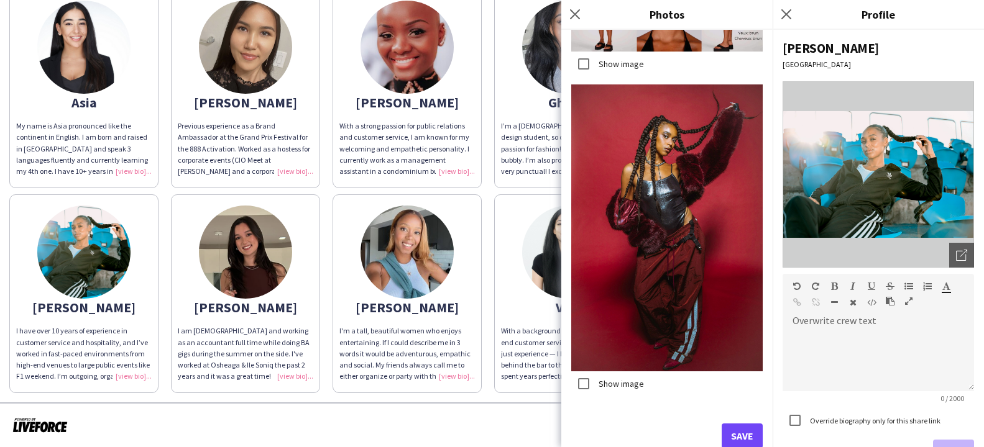
click at [739, 431] on button "Save" at bounding box center [741, 436] width 41 height 25
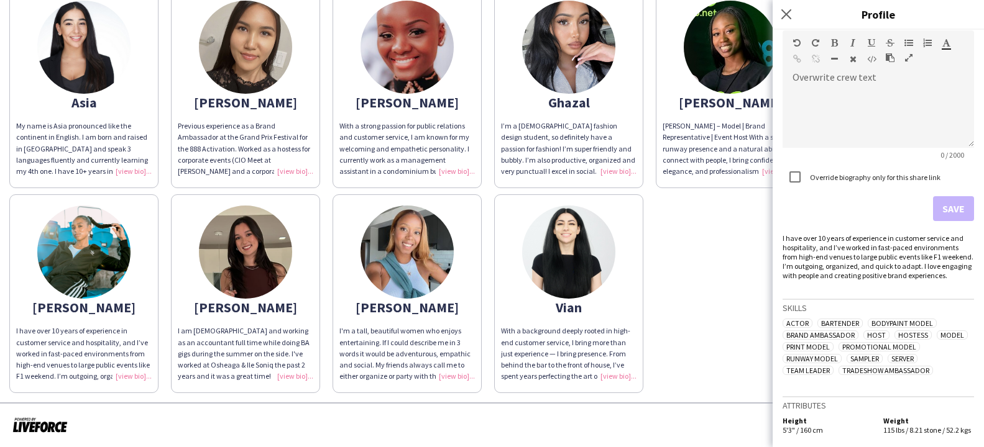
click at [294, 367] on div "I am 23 years old and working as an accountant full time while doing BA gigs du…" at bounding box center [245, 354] width 135 height 57
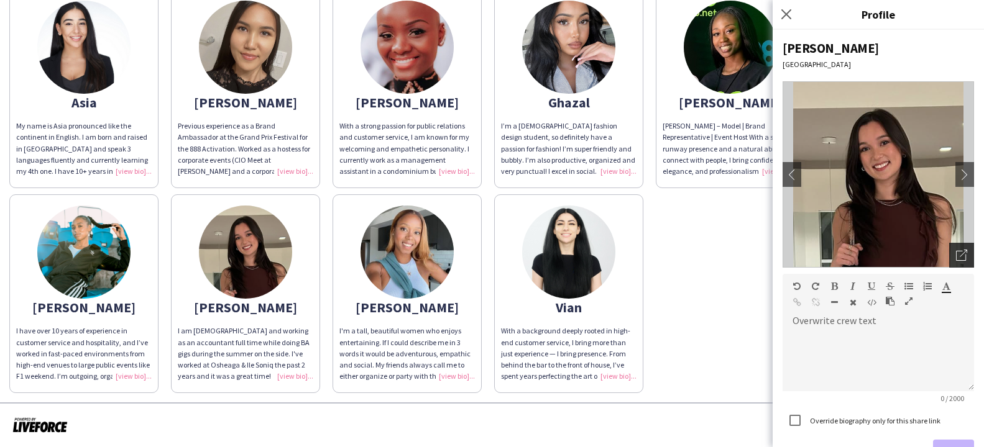
click at [961, 247] on div "Open photos pop-in" at bounding box center [961, 255] width 25 height 25
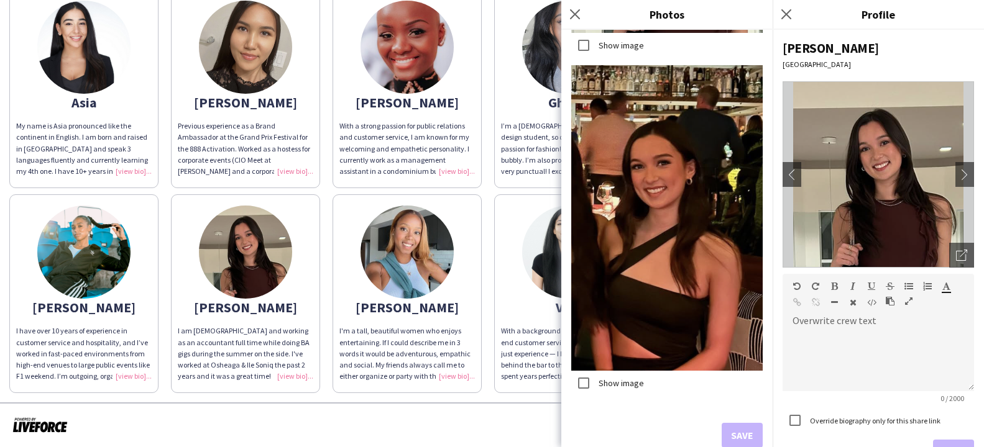
click at [465, 376] on div "I'm a tall, beautiful women who enjoys entertaining. If I could describe me in …" at bounding box center [406, 354] width 135 height 57
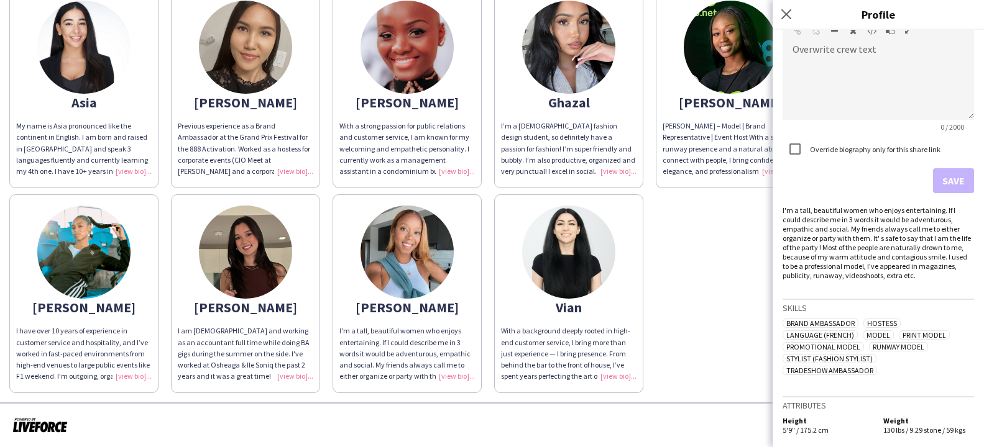
click at [461, 372] on div "I'm a tall, beautiful women who enjoys entertaining. If I could describe me in …" at bounding box center [406, 354] width 135 height 57
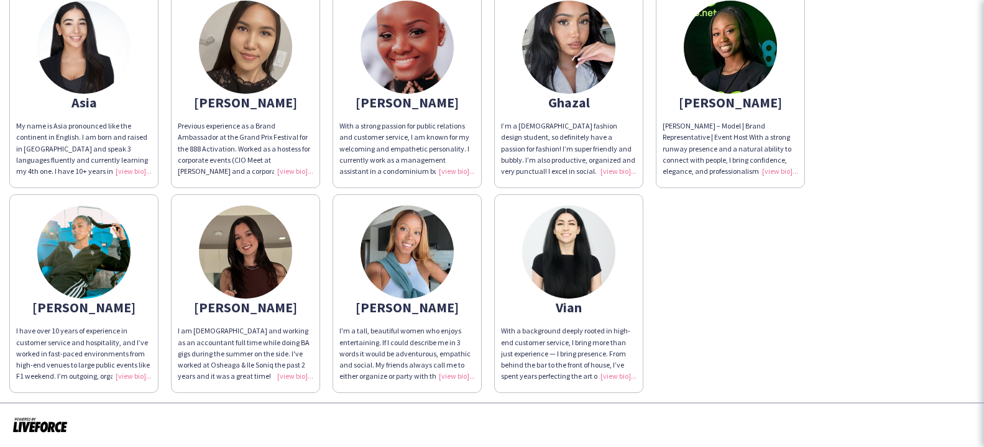
click at [452, 372] on div "I'm a tall, beautiful women who enjoys entertaining. If I could describe me in …" at bounding box center [406, 354] width 135 height 57
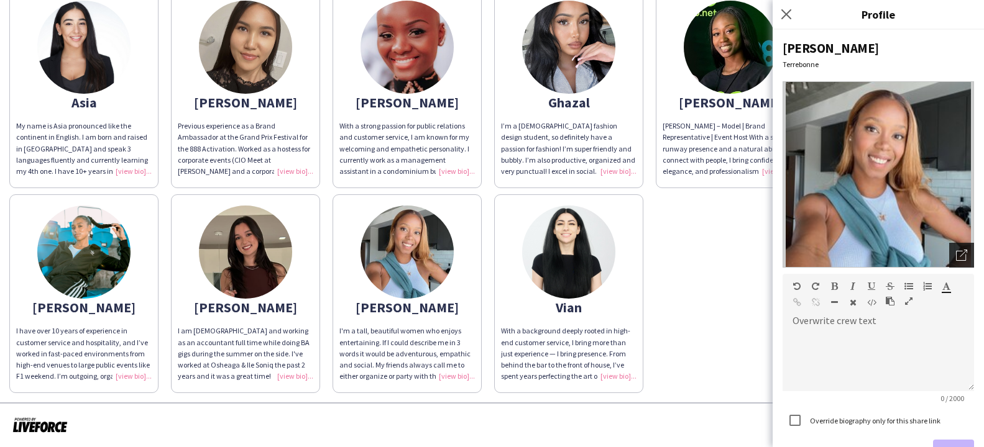
click at [967, 254] on div "Open photos pop-in" at bounding box center [961, 255] width 25 height 25
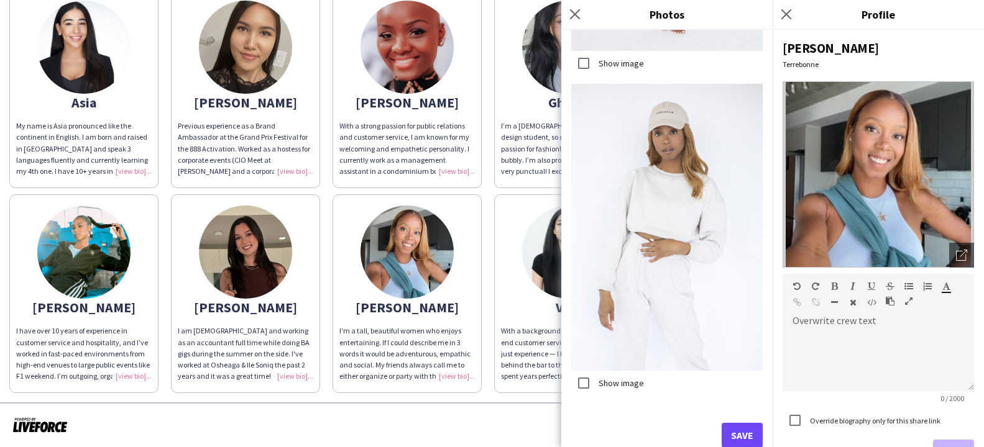
click at [737, 431] on button "Save" at bounding box center [741, 435] width 41 height 25
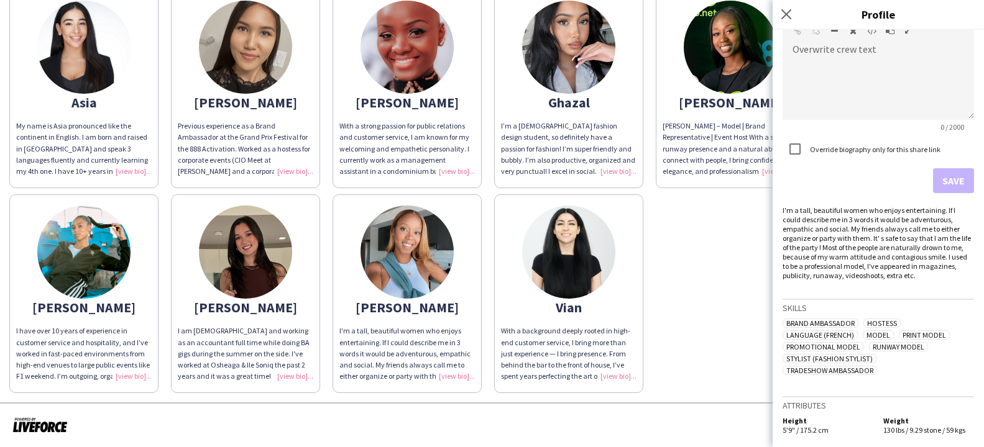
drag, startPoint x: 621, startPoint y: 372, endPoint x: 706, endPoint y: 340, distance: 90.5
click at [621, 372] on div "With a background deeply rooted in high-end customer service, I bring more than…" at bounding box center [568, 354] width 135 height 57
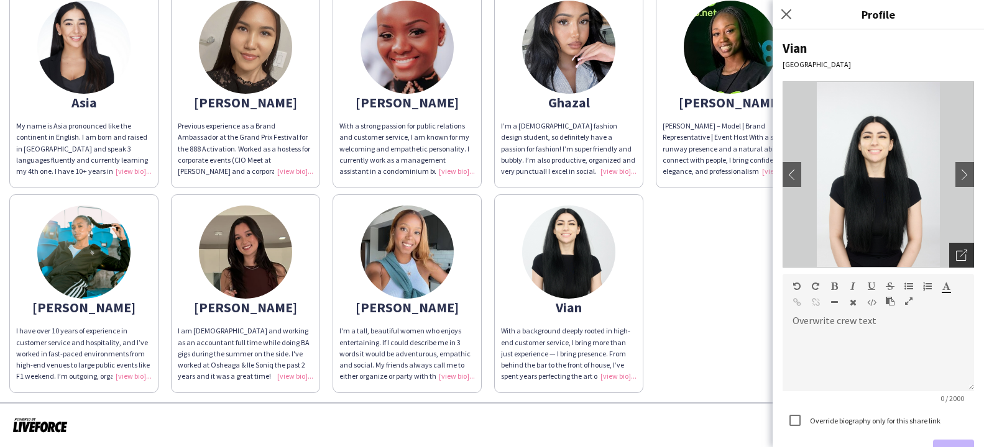
click at [956, 257] on icon at bounding box center [961, 256] width 10 height 10
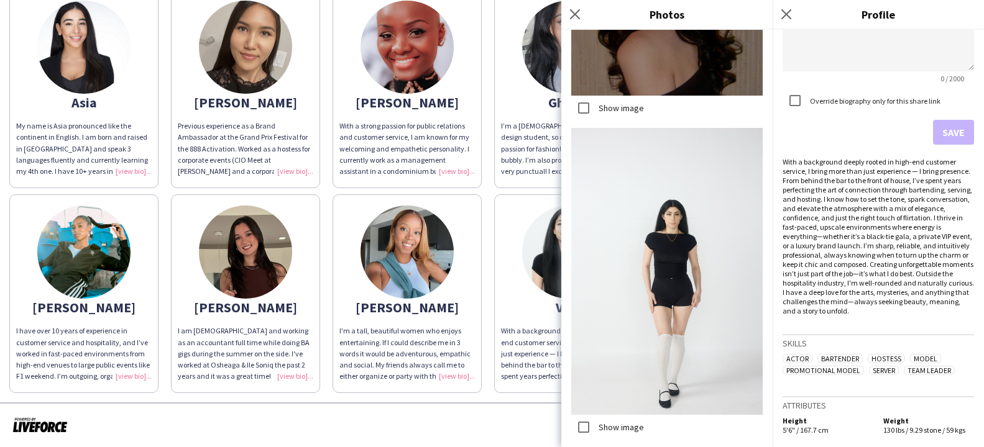
scroll to position [1093, 0]
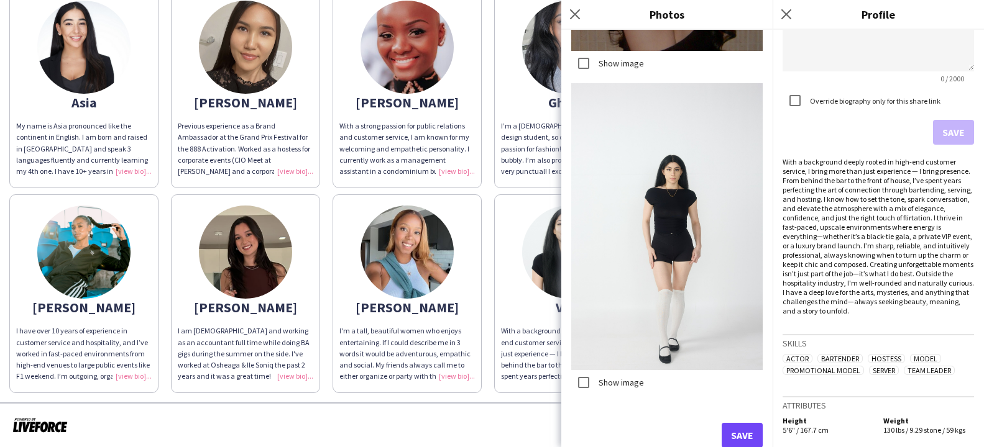
click at [745, 429] on button "Save" at bounding box center [741, 435] width 41 height 25
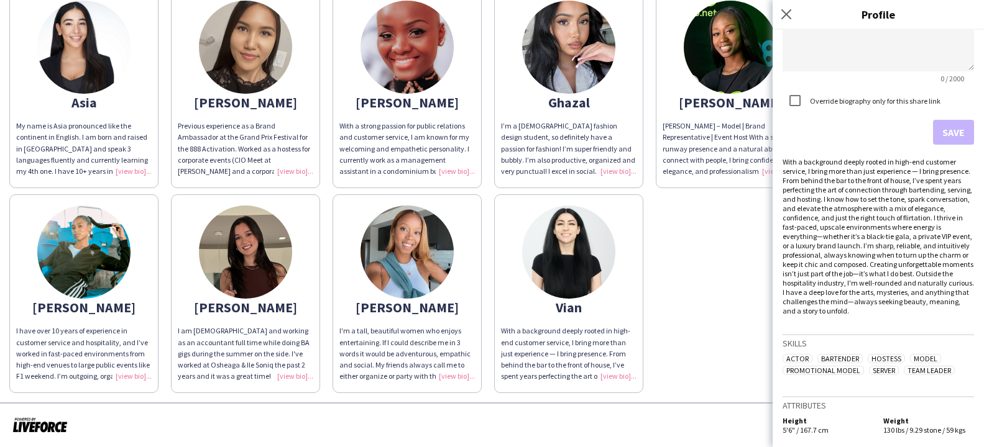
click at [661, 416] on div at bounding box center [492, 426] width 984 height 46
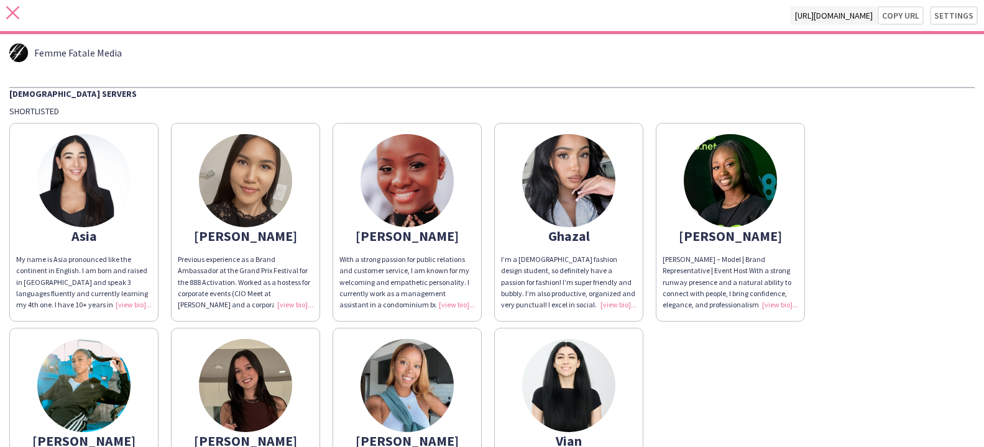
click at [19, 12] on icon "close" at bounding box center [12, 12] width 13 height 13
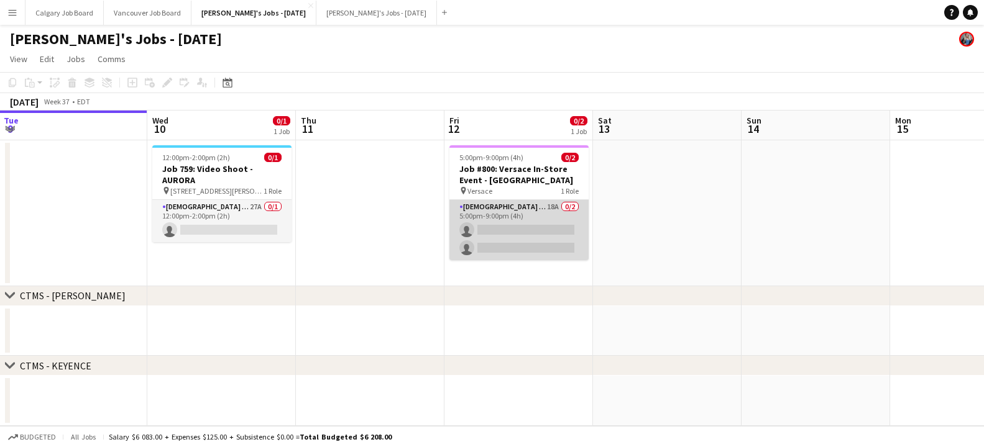
click at [476, 237] on app-card-role "[DEMOGRAPHIC_DATA] Servers 18A 0/2 5:00pm-9:00pm (4h) single-neutral-actions si…" at bounding box center [518, 230] width 139 height 60
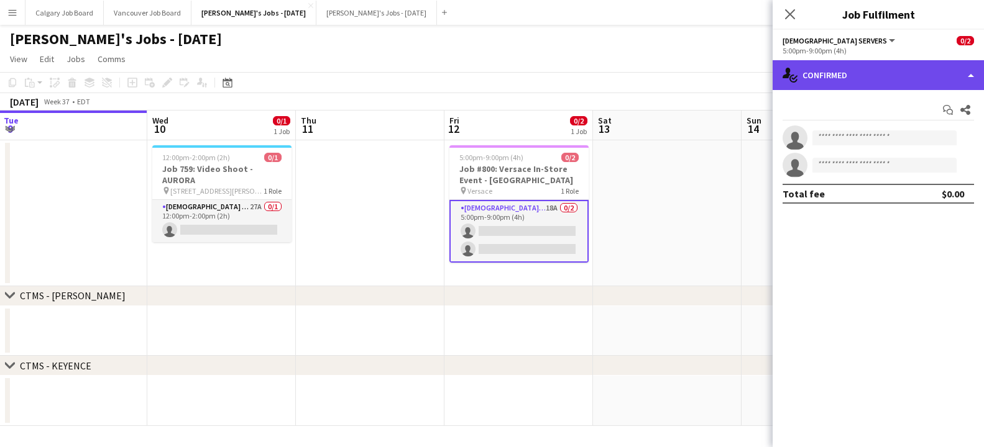
click at [926, 68] on div "single-neutral-actions-check-2 Confirmed" at bounding box center [877, 75] width 211 height 30
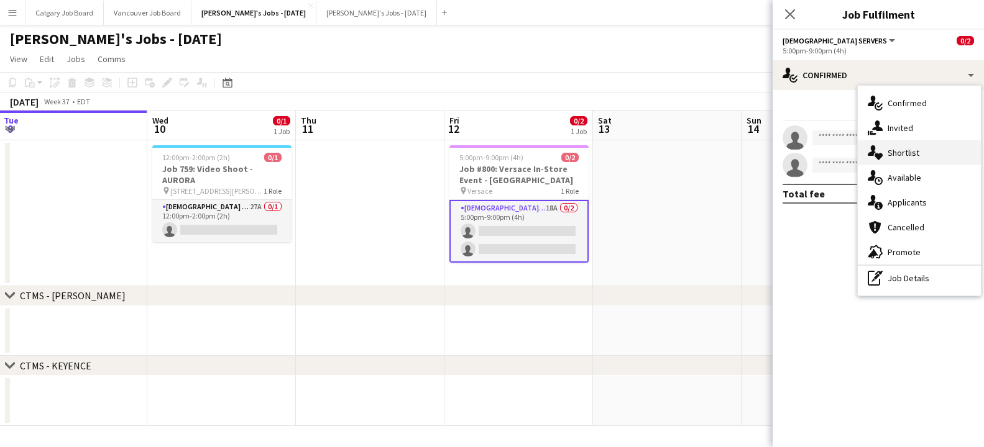
click at [909, 155] on span "Shortlist" at bounding box center [903, 152] width 32 height 11
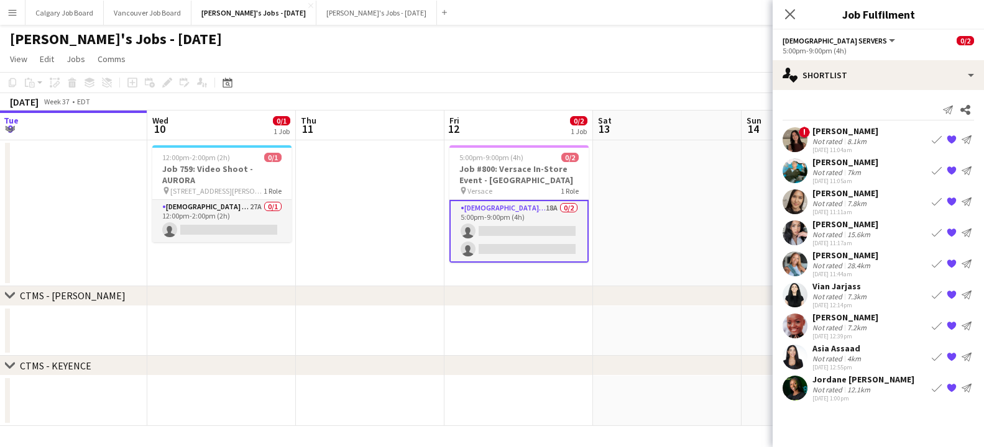
click at [829, 322] on div "[PERSON_NAME]" at bounding box center [845, 317] width 66 height 11
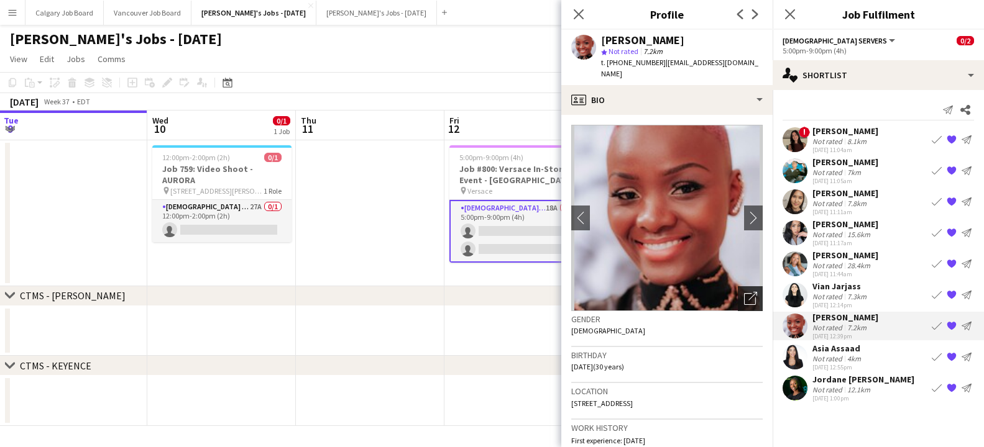
click at [751, 292] on icon "Open photos pop-in" at bounding box center [750, 298] width 13 height 13
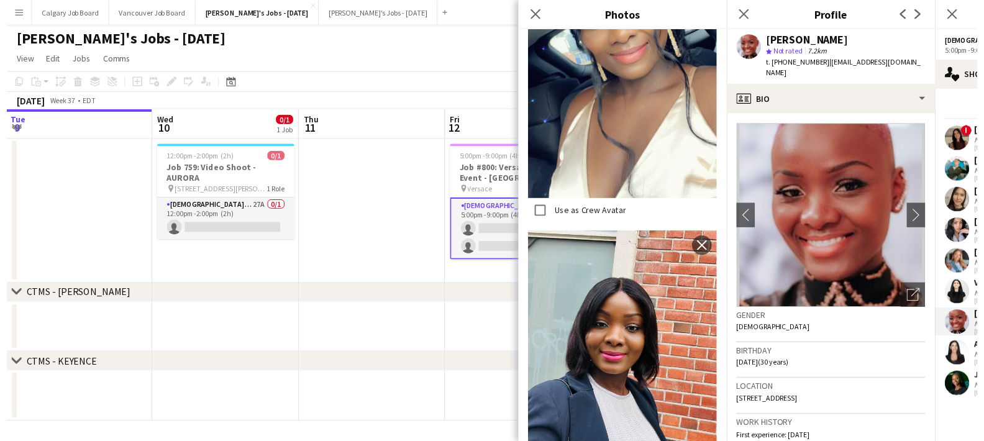
scroll to position [2030, 0]
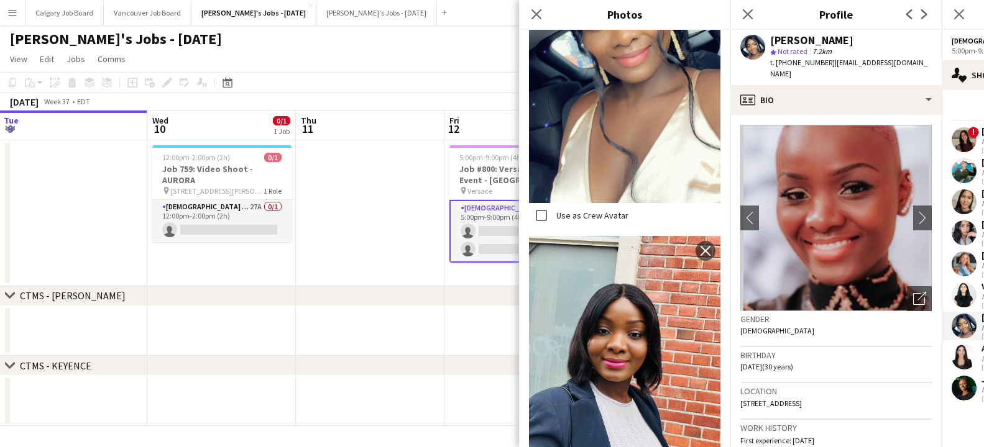
click at [808, 350] on h3 "Birthday" at bounding box center [835, 355] width 191 height 11
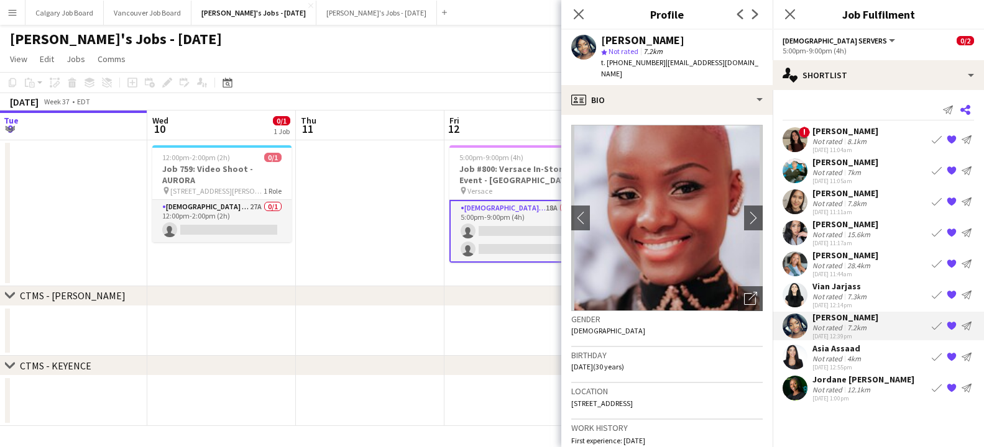
click at [968, 110] on icon "Share" at bounding box center [965, 110] width 10 height 10
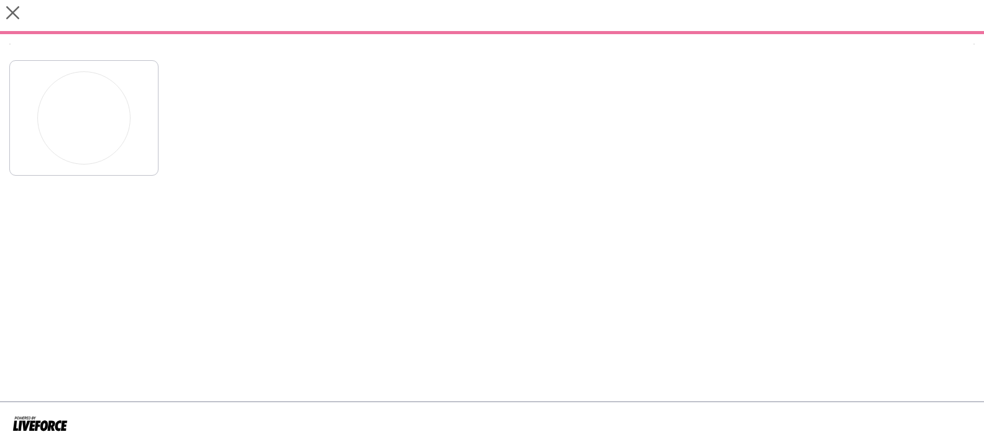
click at [968, 110] on div at bounding box center [491, 115] width 965 height 122
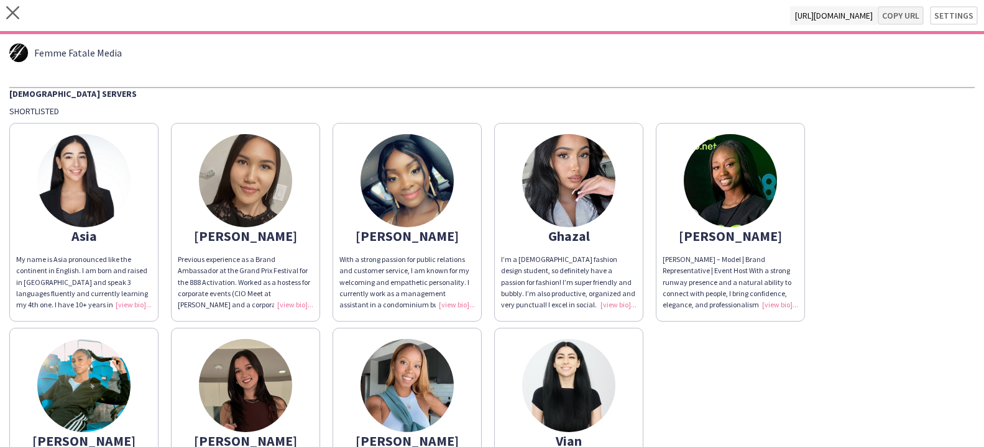
click at [906, 21] on button "Copy url" at bounding box center [900, 15] width 46 height 19
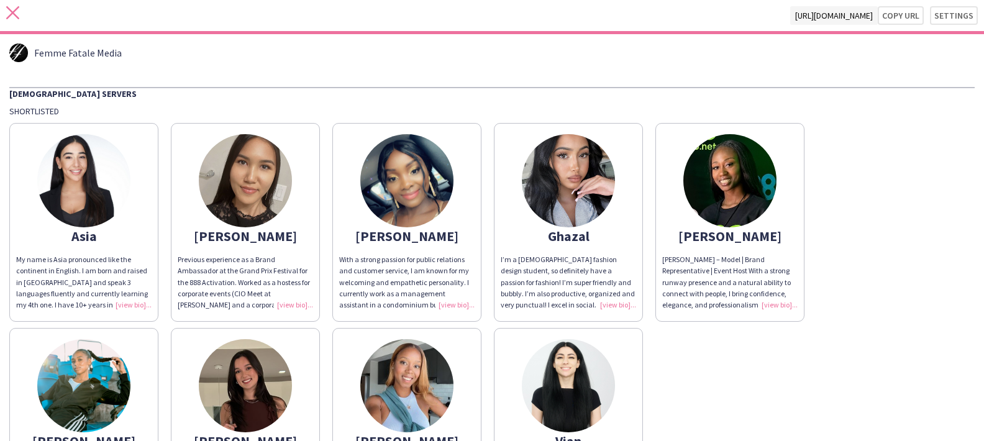
click at [12, 16] on icon "close" at bounding box center [12, 12] width 13 height 13
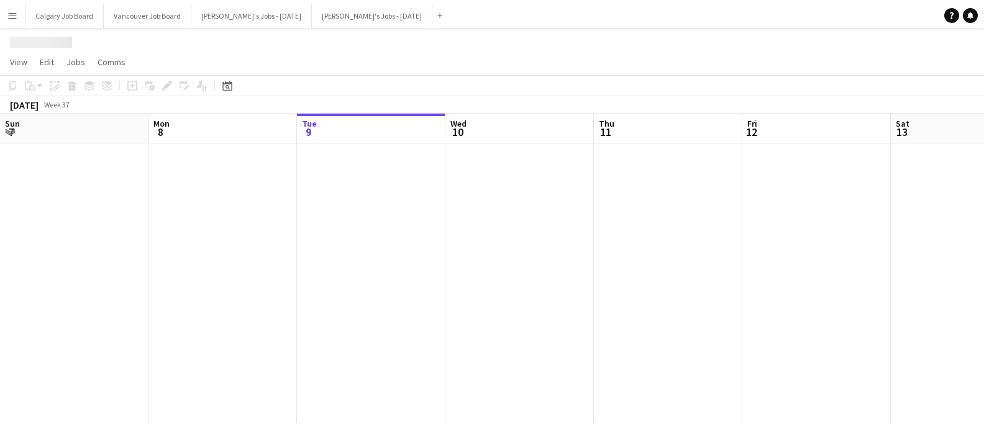
scroll to position [0, 298]
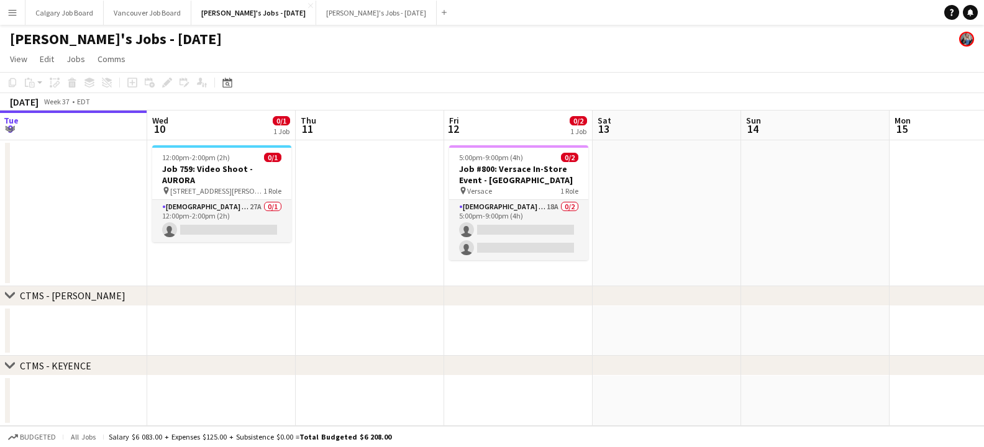
click at [16, 13] on app-icon "Menu" at bounding box center [12, 12] width 10 height 10
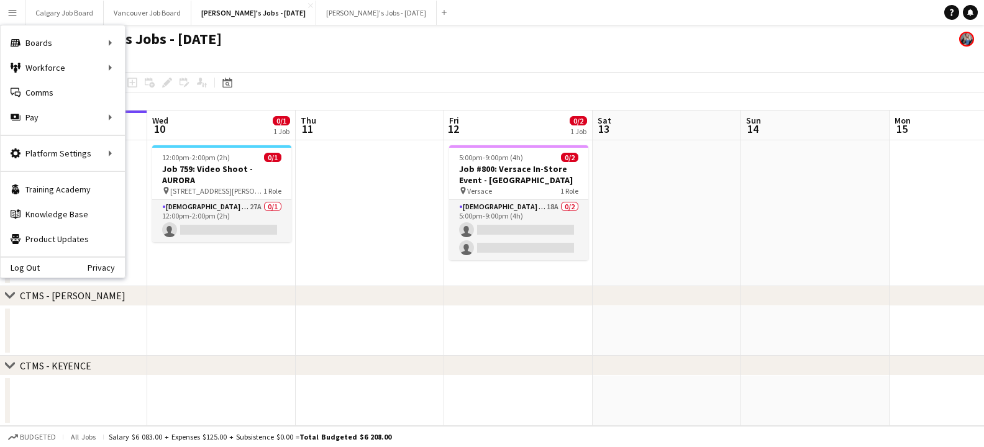
drag, startPoint x: 383, startPoint y: 112, endPoint x: 298, endPoint y: 161, distance: 97.9
click at [379, 114] on app-calendar-viewport "Sun 7 Mon 8 Tue 9 Wed 10 0/1 1 Job Thu 11 Fri 12 0/2 1 Job Sat 13 Sun 14 Mon 15…" at bounding box center [492, 269] width 984 height 316
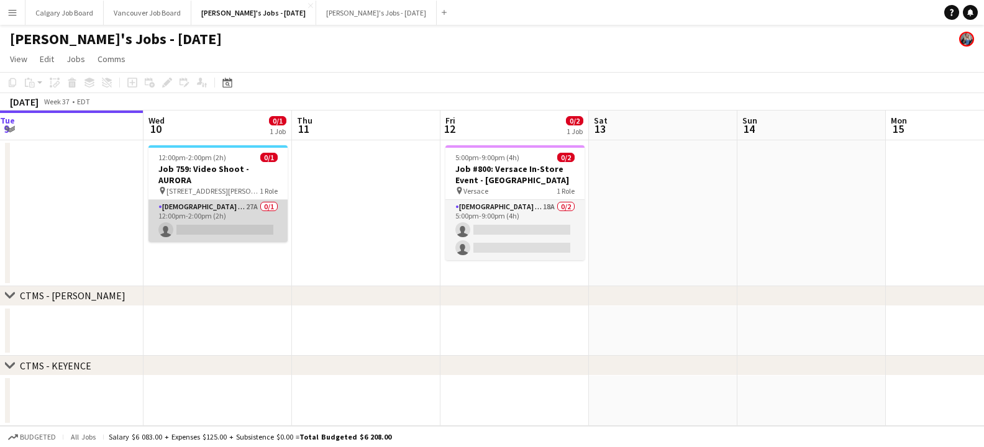
click at [242, 200] on app-card-role "[DEMOGRAPHIC_DATA] Model 27A 0/1 12:00pm-2:00pm (2h) single-neutral-actions" at bounding box center [217, 221] width 139 height 42
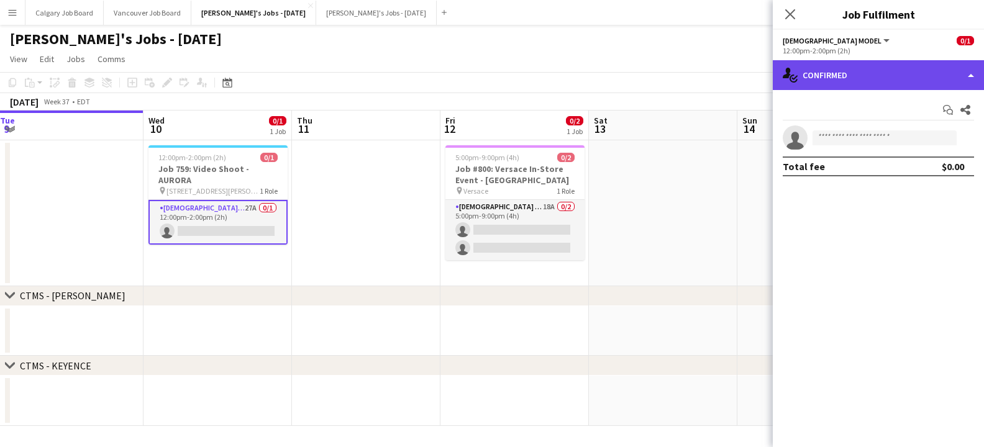
click at [941, 63] on div "single-neutral-actions-check-2 Confirmed" at bounding box center [878, 75] width 211 height 30
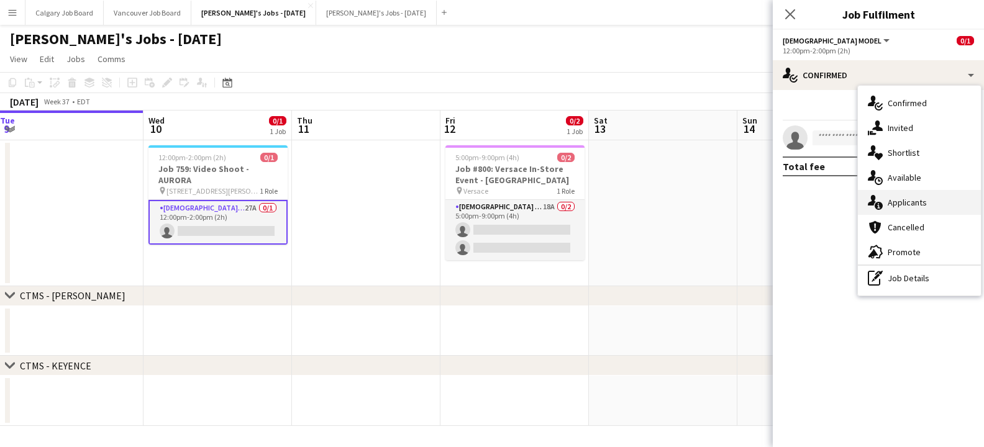
click at [957, 200] on div "single-neutral-actions-information Applicants" at bounding box center [919, 202] width 123 height 25
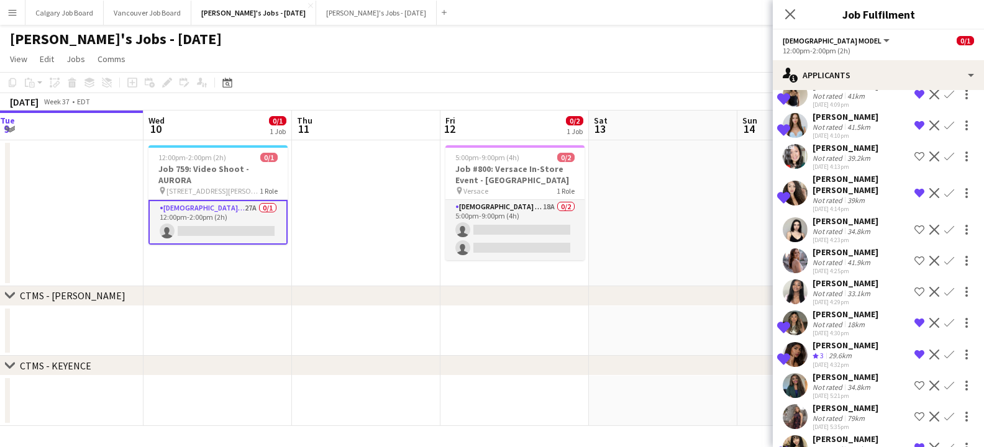
scroll to position [199, 0]
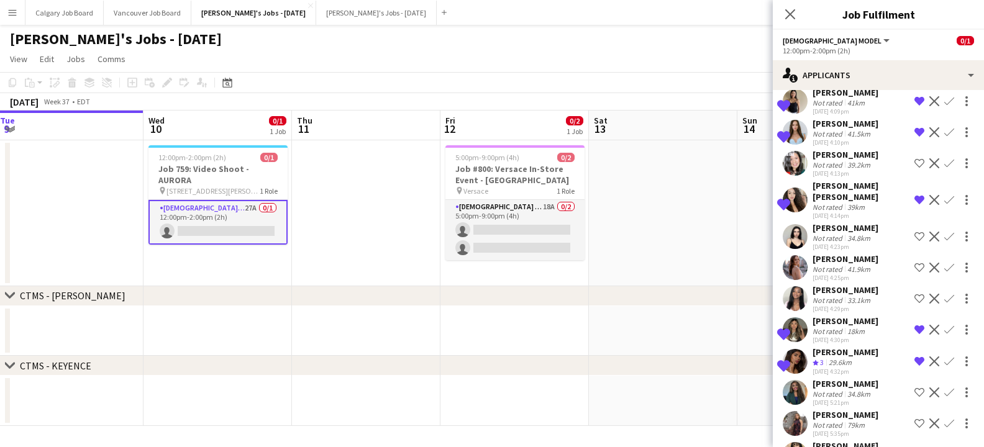
click at [857, 203] on div "39km" at bounding box center [856, 207] width 22 height 9
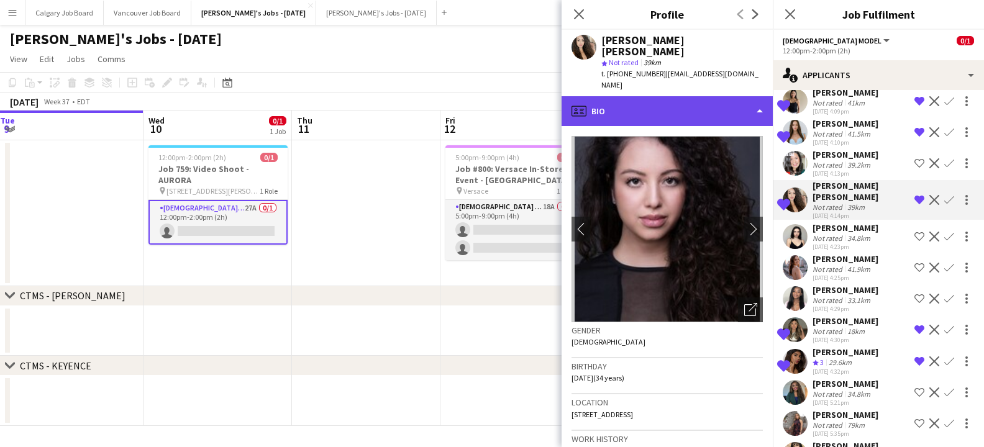
click at [705, 96] on div "profile Bio" at bounding box center [667, 111] width 211 height 30
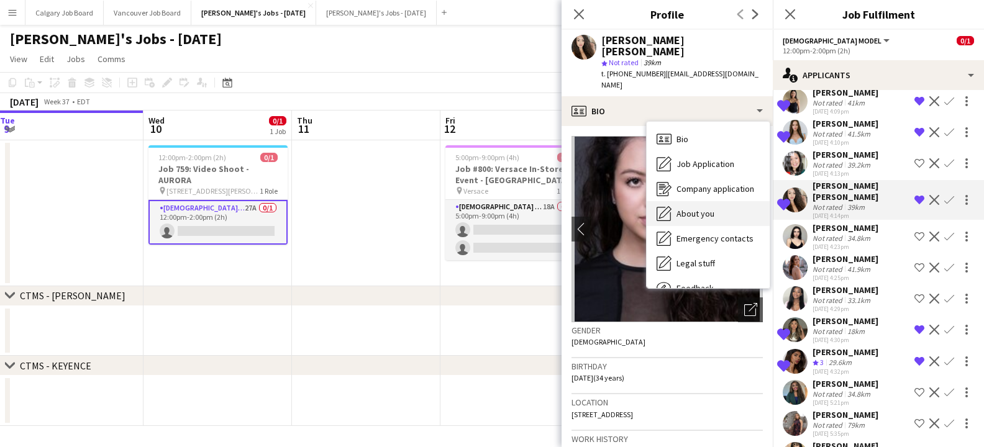
click at [708, 208] on span "About you" at bounding box center [696, 213] width 38 height 11
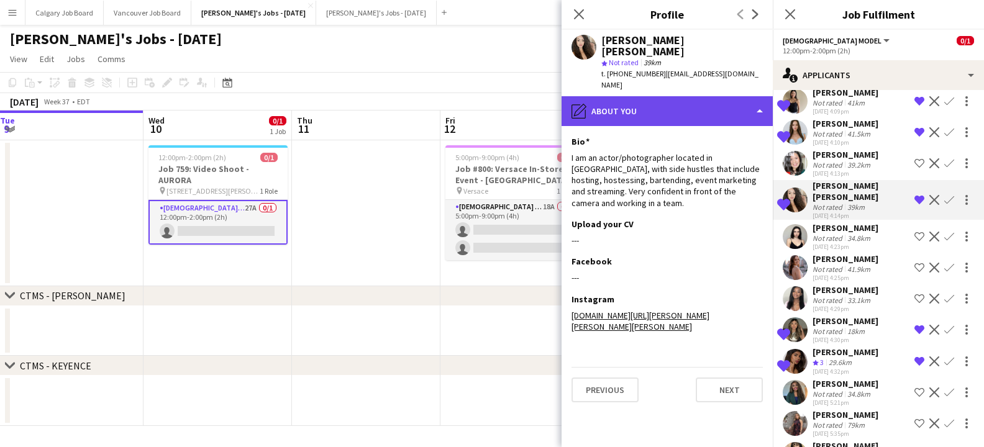
click at [706, 98] on div "pencil4 About you" at bounding box center [667, 111] width 211 height 30
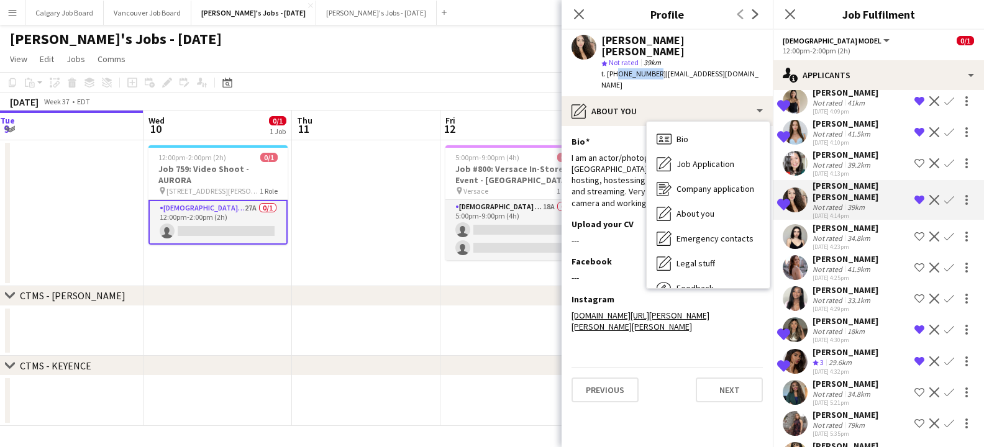
drag, startPoint x: 614, startPoint y: 59, endPoint x: 708, endPoint y: 63, distance: 93.3
click at [652, 69] on span "t. +16476242724" at bounding box center [633, 73] width 65 height 9
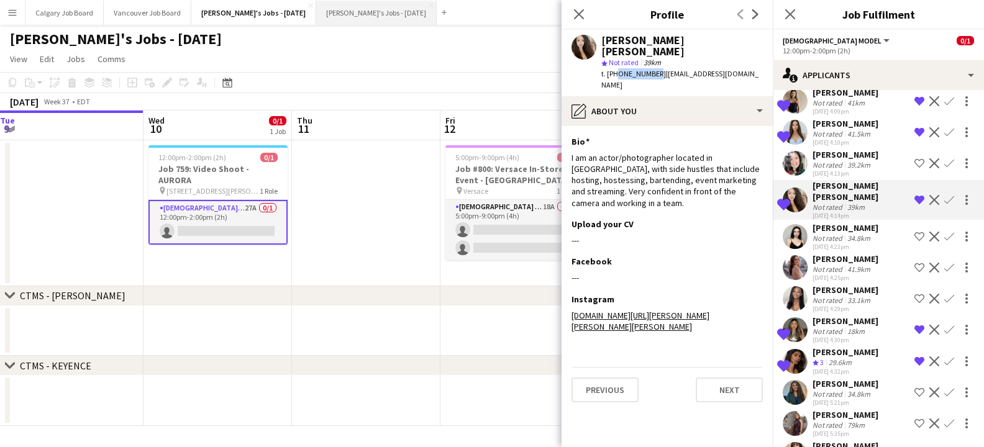
copy span "6476242724"
click at [400, 74] on app-toolbar "Copy Paste Paste Command V Paste with crew Command Shift V Paste linked Job Del…" at bounding box center [492, 82] width 984 height 21
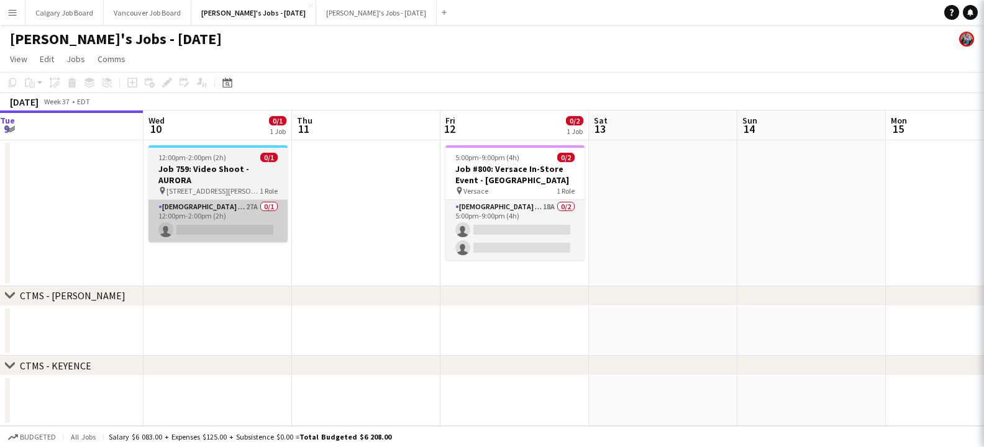
scroll to position [0, 0]
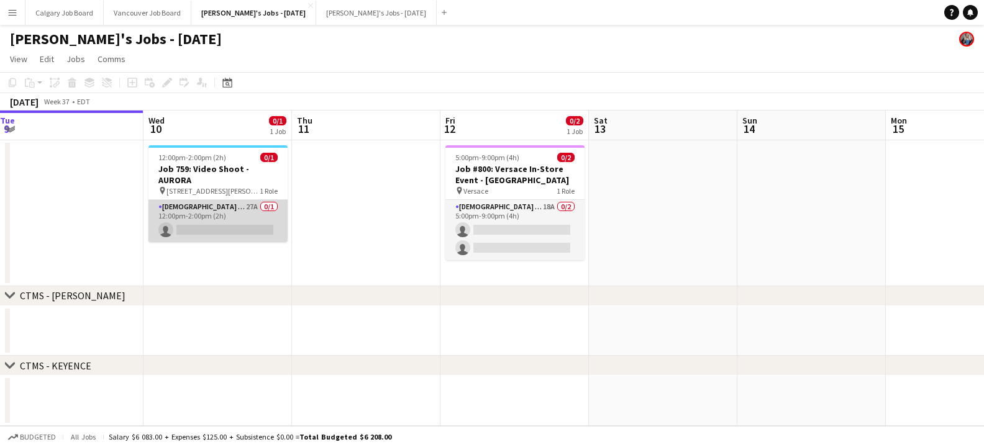
click at [219, 211] on app-card-role "[DEMOGRAPHIC_DATA] Model 27A 0/1 12:00pm-2:00pm (2h) single-neutral-actions" at bounding box center [217, 221] width 139 height 42
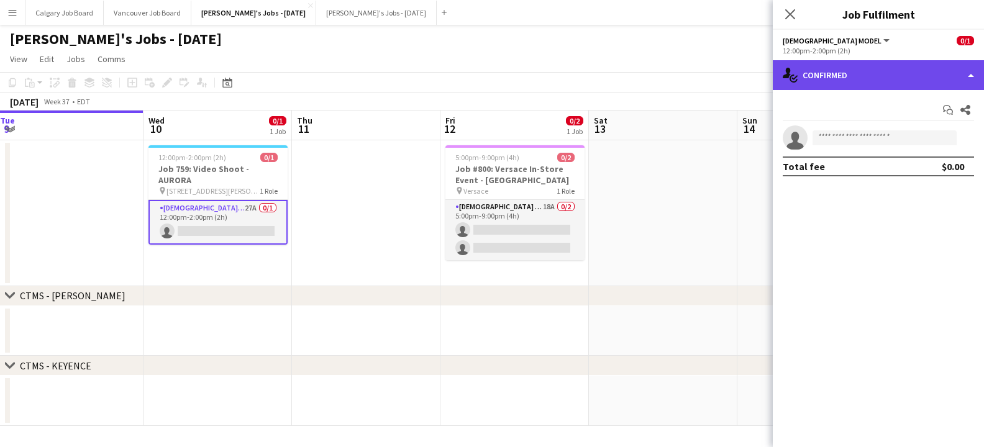
click at [844, 83] on div "single-neutral-actions-check-2 Confirmed" at bounding box center [878, 75] width 211 height 30
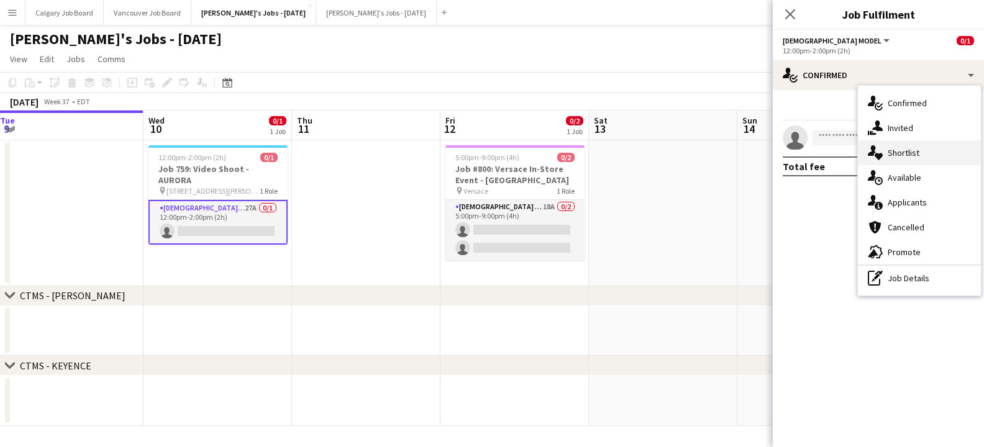
click at [886, 147] on div "single-neutral-actions-heart Shortlist" at bounding box center [919, 152] width 123 height 25
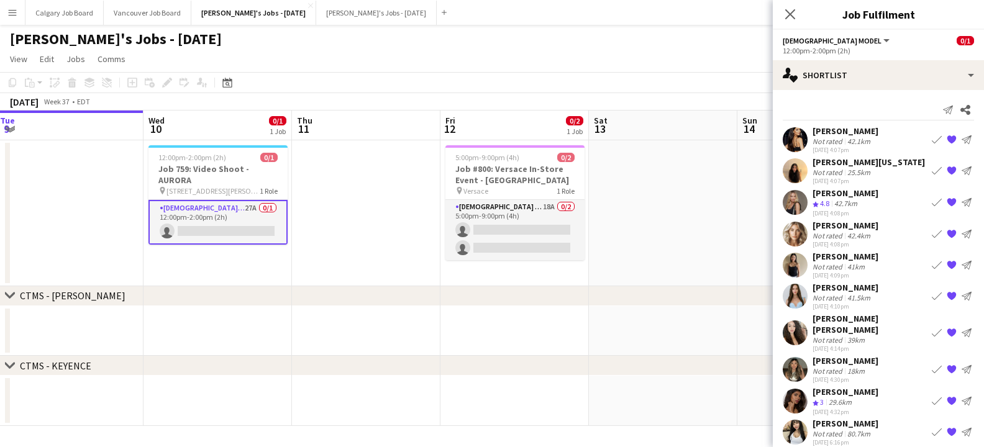
click at [934, 331] on app-icon "Book crew" at bounding box center [937, 333] width 10 height 10
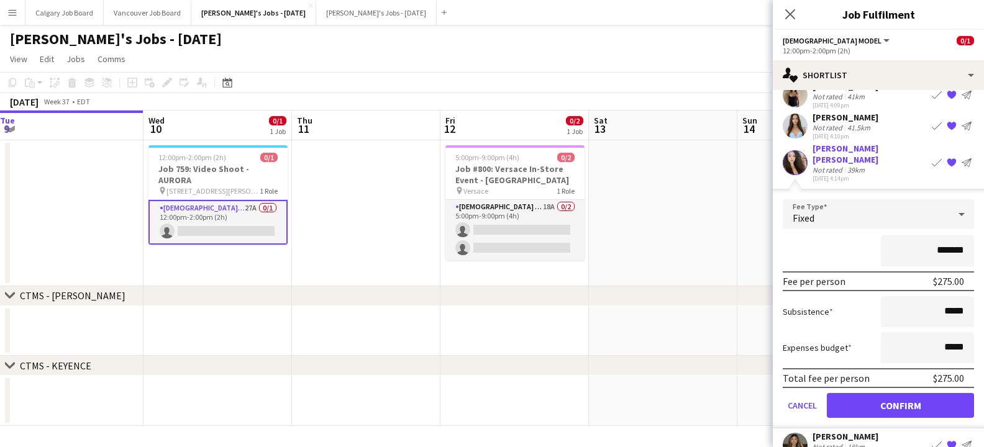
click at [898, 393] on button "Confirm" at bounding box center [900, 405] width 147 height 25
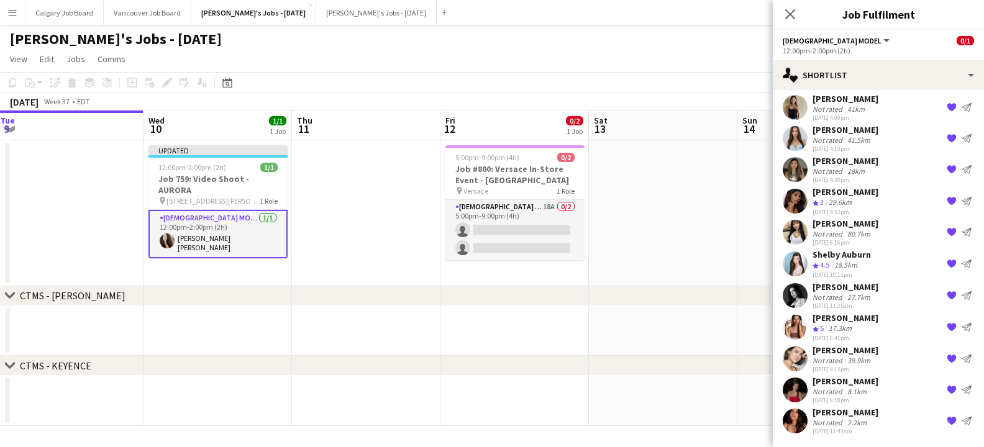
scroll to position [158, 0]
click at [675, 244] on app-date-cell at bounding box center [663, 213] width 148 height 146
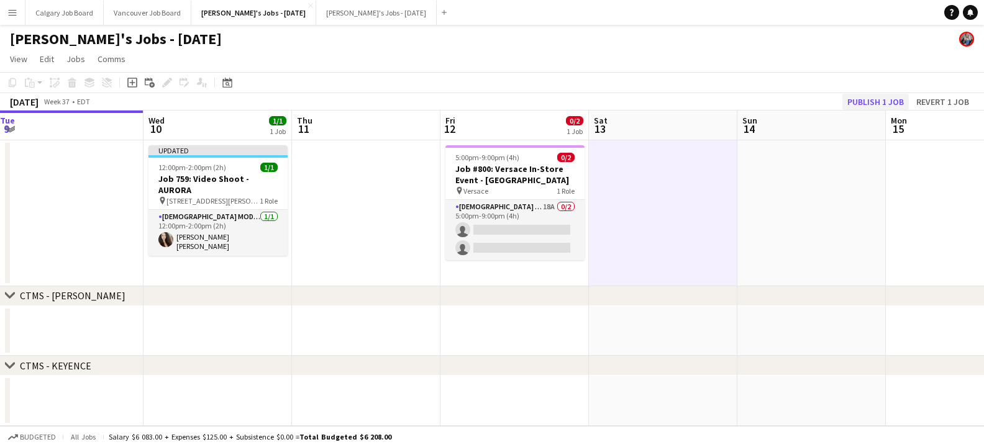
click at [869, 98] on button "Publish 1 job" at bounding box center [875, 102] width 66 height 16
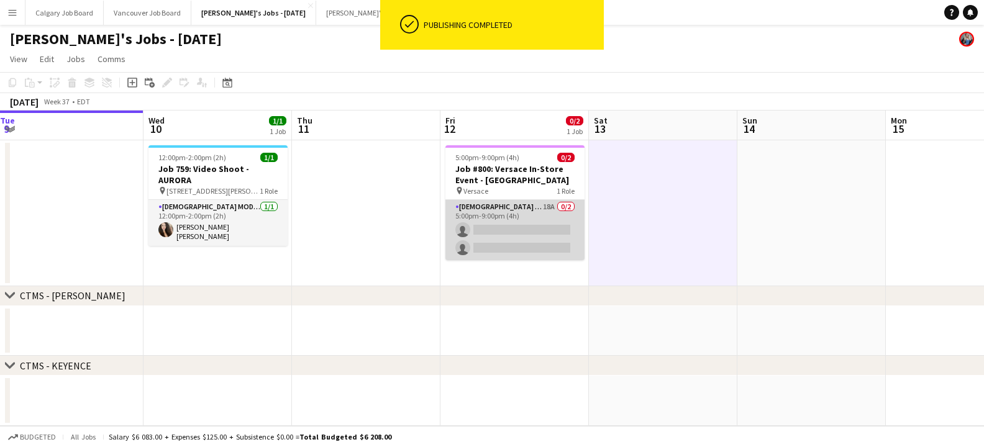
drag, startPoint x: 467, startPoint y: 239, endPoint x: 532, endPoint y: 230, distance: 65.8
click at [467, 239] on app-card-role "[DEMOGRAPHIC_DATA] Servers 18A 0/2 5:00pm-9:00pm (4h) single-neutral-actions si…" at bounding box center [514, 230] width 139 height 60
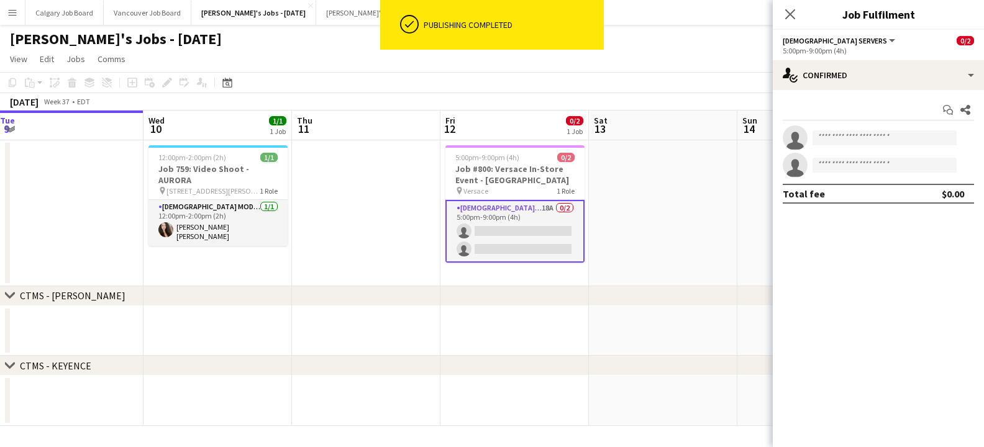
scroll to position [0, 301]
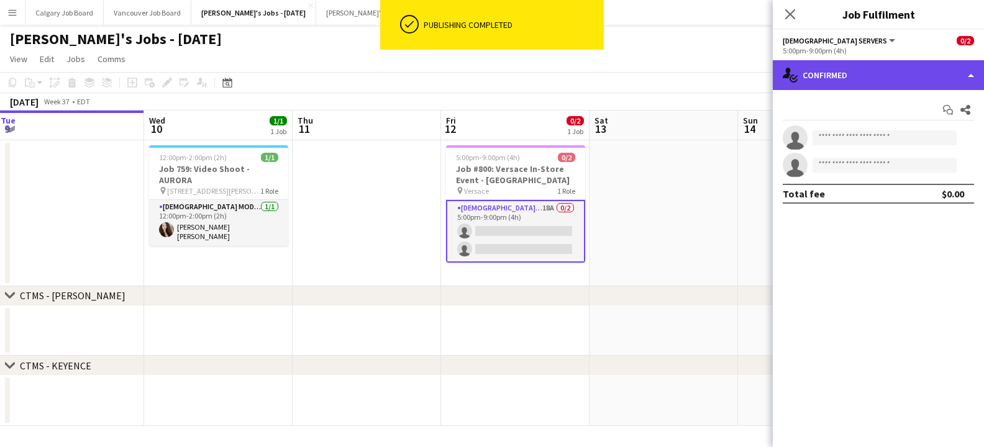
click at [898, 77] on div "single-neutral-actions-check-2 Confirmed" at bounding box center [878, 75] width 211 height 30
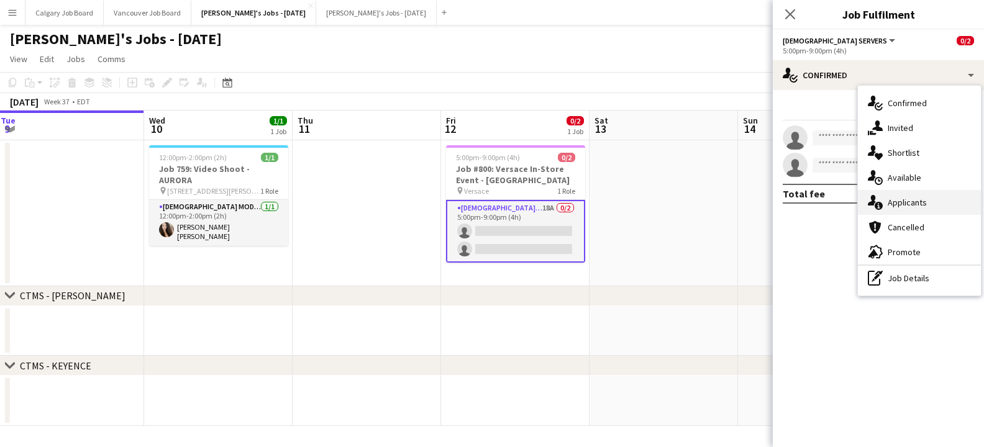
click at [920, 199] on span "Applicants" at bounding box center [907, 202] width 39 height 11
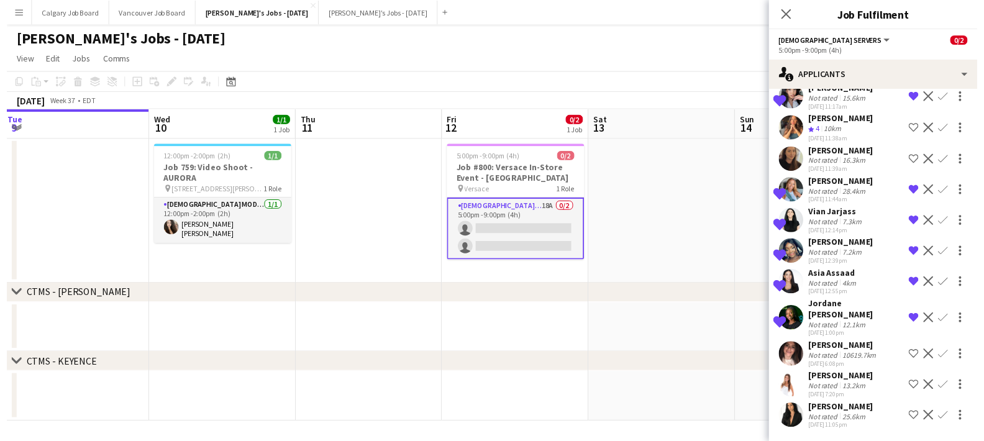
scroll to position [284, 0]
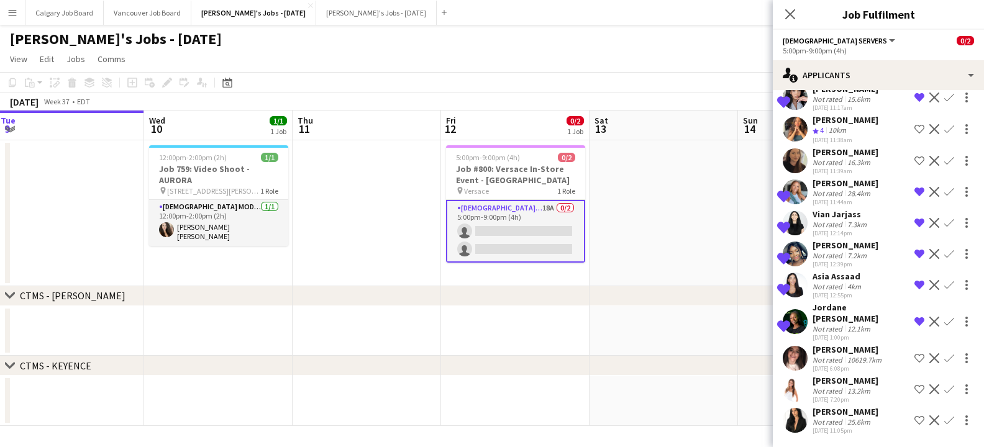
click at [687, 227] on app-date-cell at bounding box center [664, 213] width 148 height 146
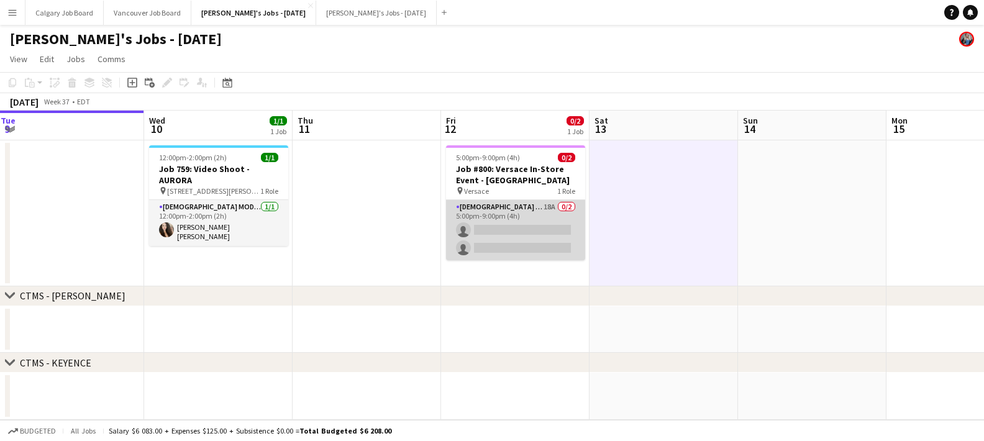
click at [500, 213] on app-card-role "[DEMOGRAPHIC_DATA] Servers 18A 0/2 5:00pm-9:00pm (4h) single-neutral-actions si…" at bounding box center [515, 230] width 139 height 60
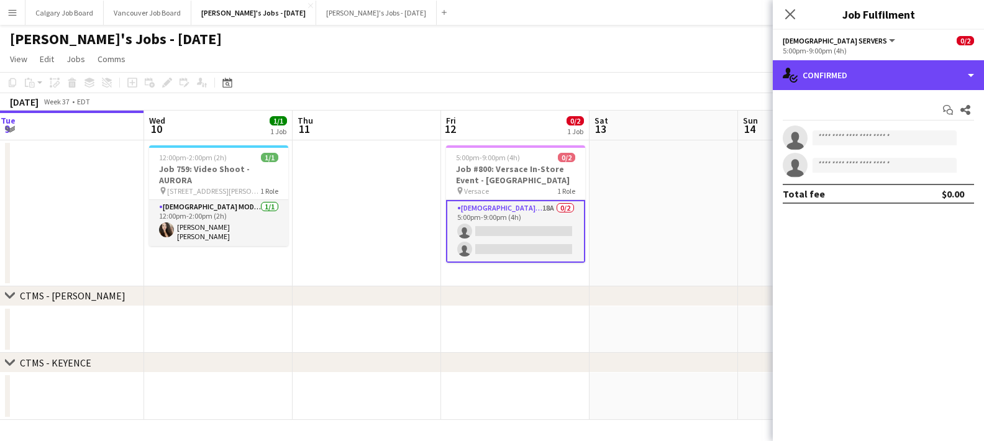
drag, startPoint x: 939, startPoint y: 86, endPoint x: 938, endPoint y: 95, distance: 9.4
click at [939, 85] on div "single-neutral-actions-check-2 Confirmed" at bounding box center [878, 75] width 211 height 30
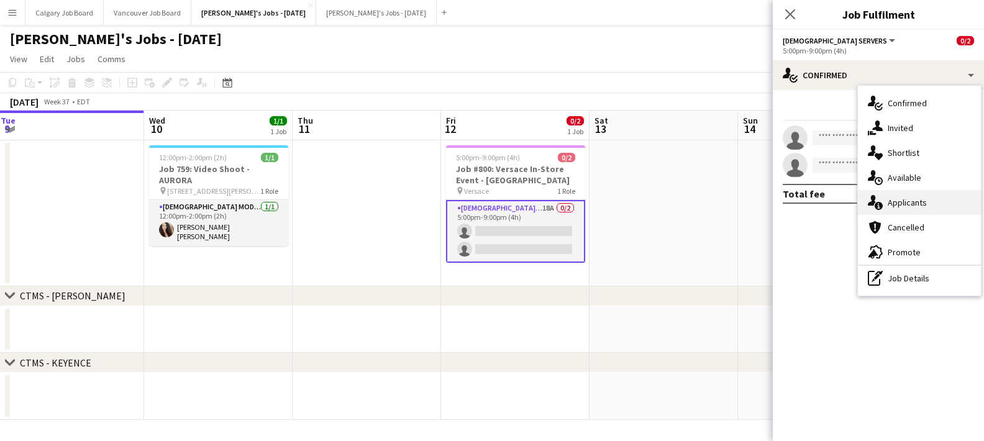
click at [916, 199] on span "Applicants" at bounding box center [907, 202] width 39 height 11
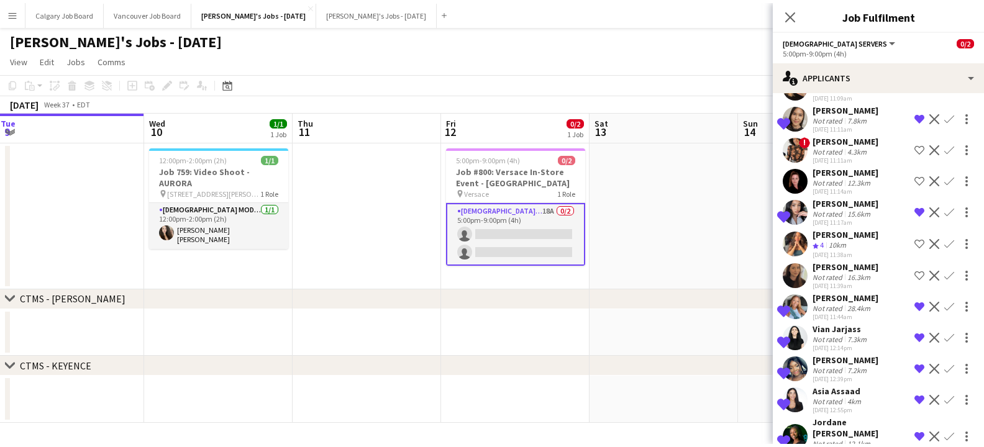
scroll to position [175, 0]
